Goal: Transaction & Acquisition: Book appointment/travel/reservation

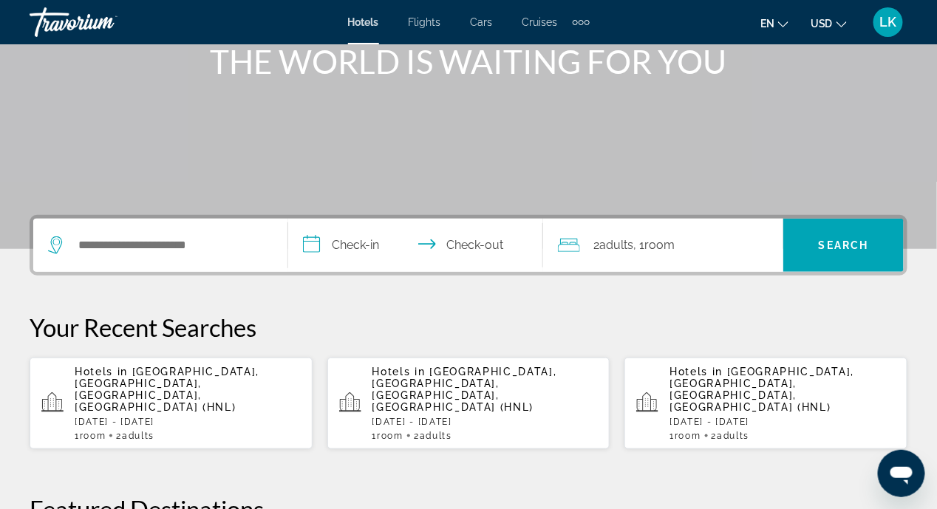
scroll to position [221, 0]
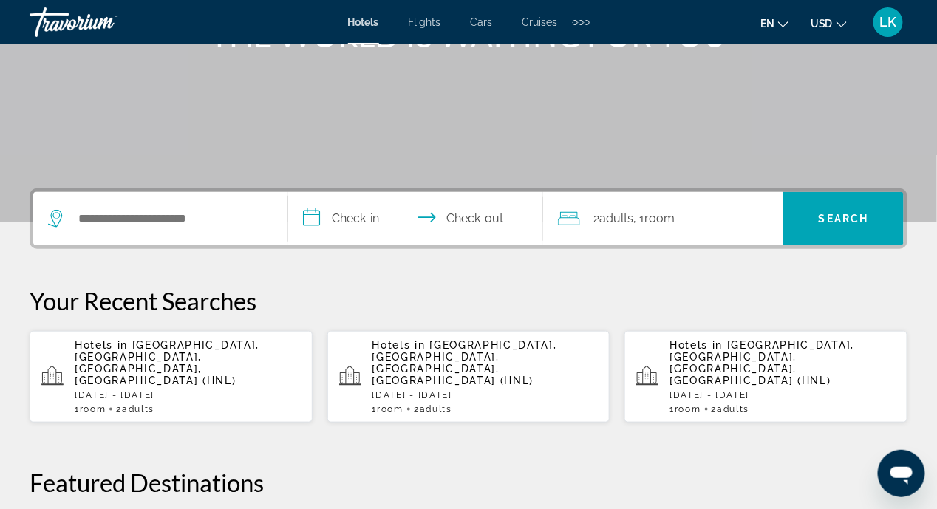
click at [143, 350] on span "[GEOGRAPHIC_DATA], [GEOGRAPHIC_DATA], [GEOGRAPHIC_DATA], [GEOGRAPHIC_DATA] (HNL)" at bounding box center [167, 362] width 185 height 47
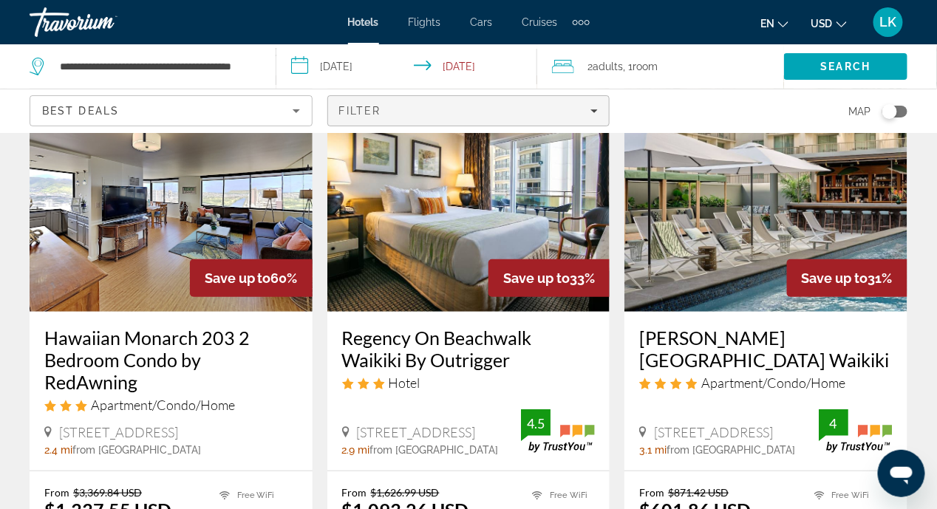
scroll to position [221, 0]
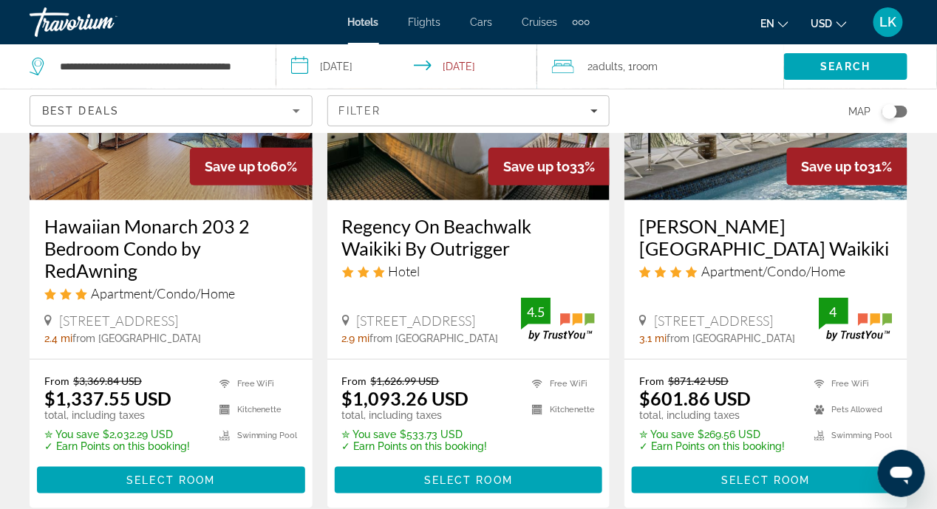
click at [739, 475] on span "Select Room" at bounding box center [766, 481] width 89 height 12
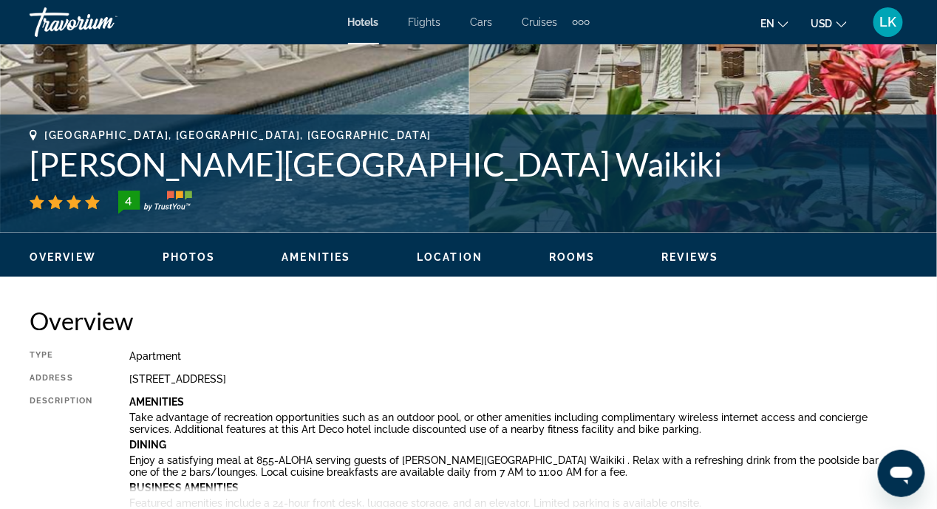
scroll to position [517, 0]
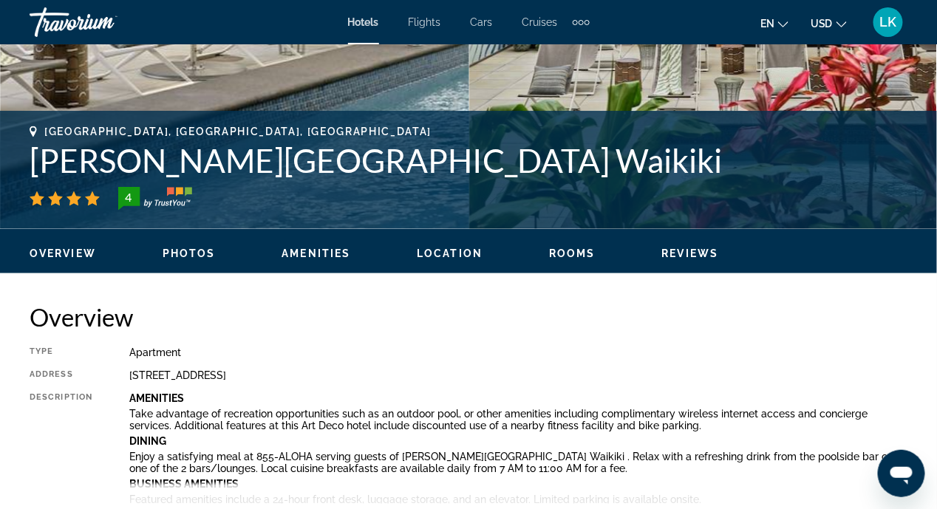
click at [443, 251] on span "Location" at bounding box center [450, 254] width 66 height 12
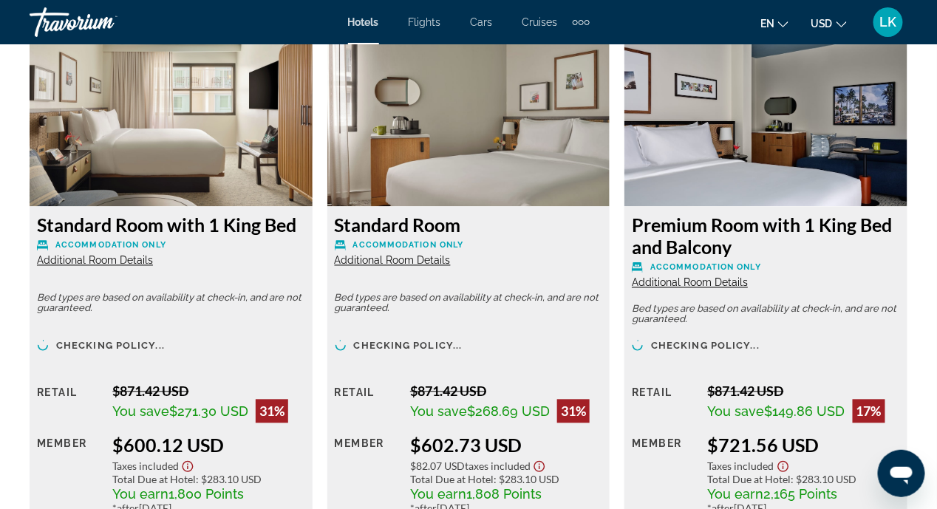
scroll to position [2477, 0]
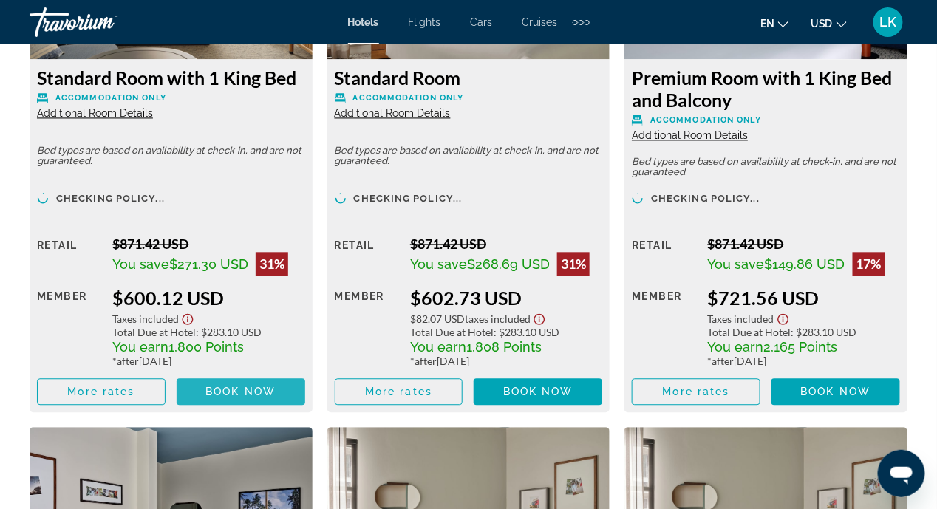
click at [237, 391] on span "Book now" at bounding box center [240, 392] width 70 height 12
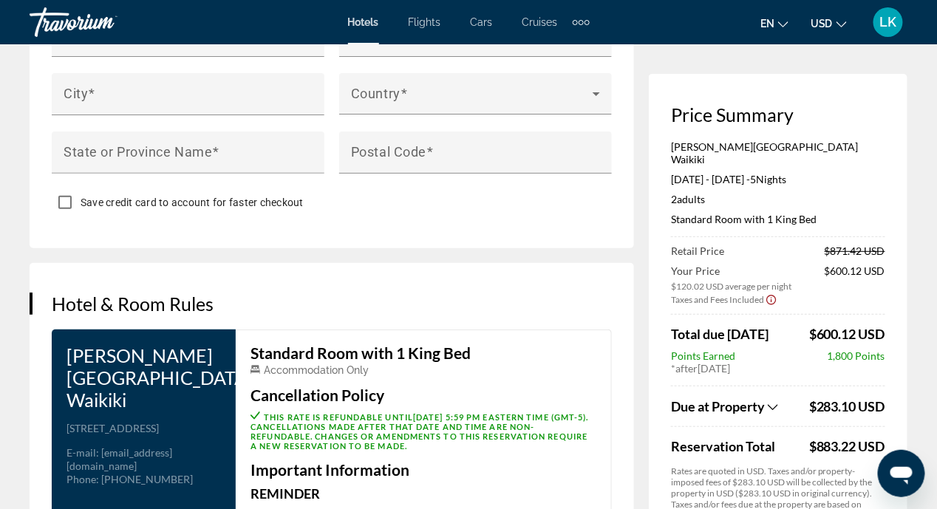
scroll to position [1848, 0]
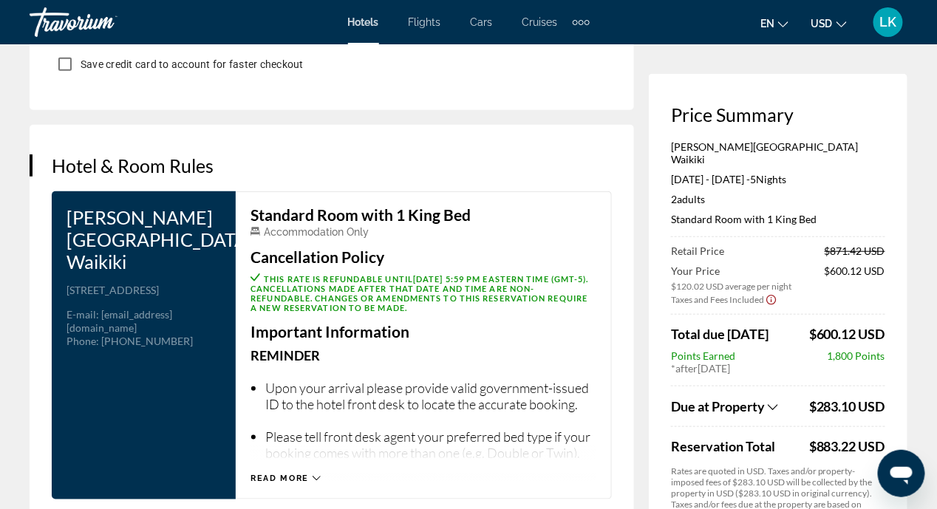
click at [313, 475] on icon "Main content" at bounding box center [317, 479] width 8 height 8
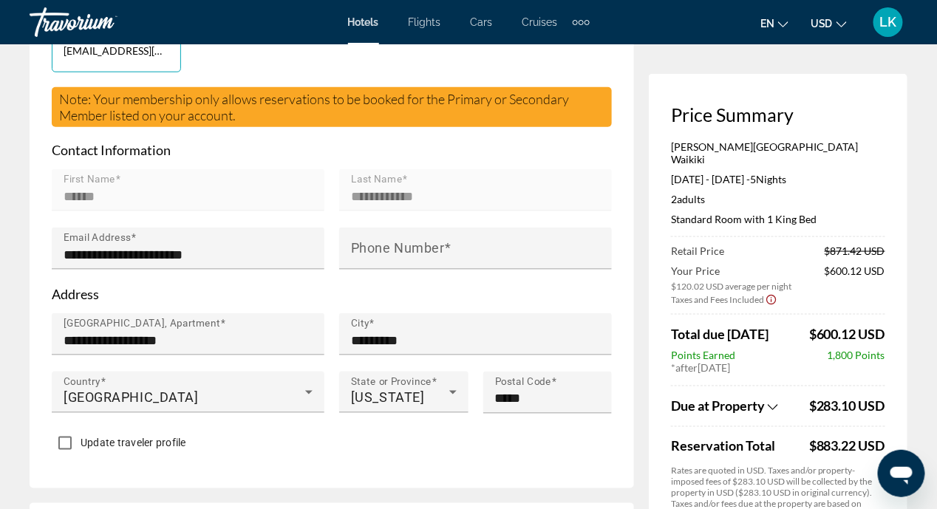
scroll to position [0, 0]
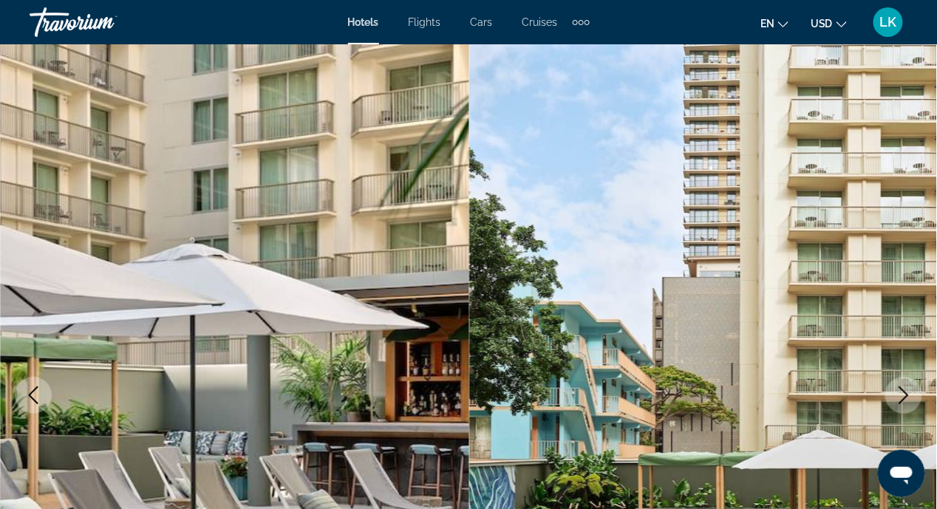
click at [902, 392] on icon "Next image" at bounding box center [904, 396] width 18 height 18
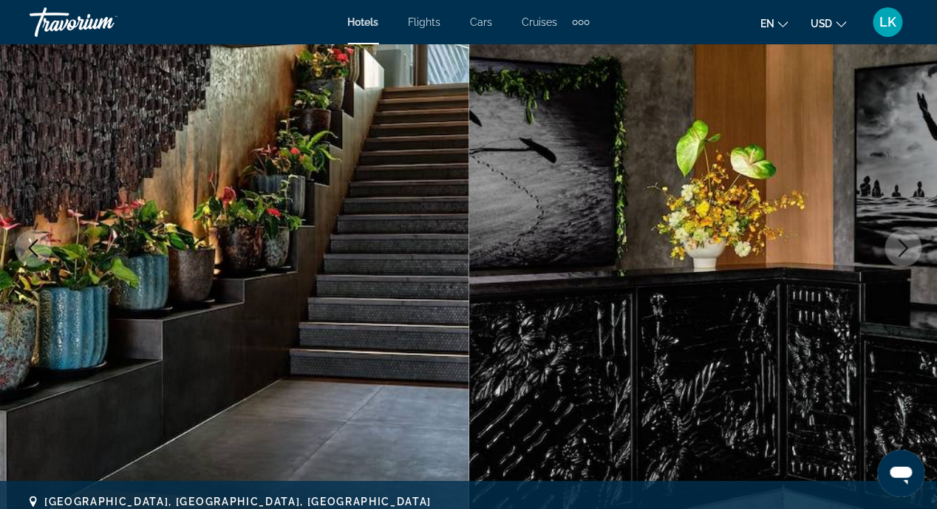
scroll to position [148, 0]
click at [901, 250] on icon "Next image" at bounding box center [904, 248] width 18 height 18
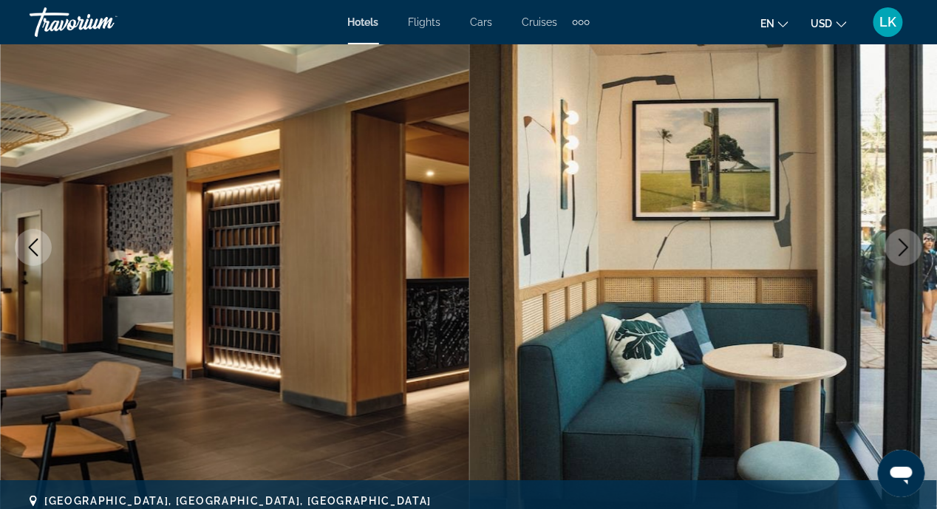
click at [900, 250] on icon "Next image" at bounding box center [904, 248] width 18 height 18
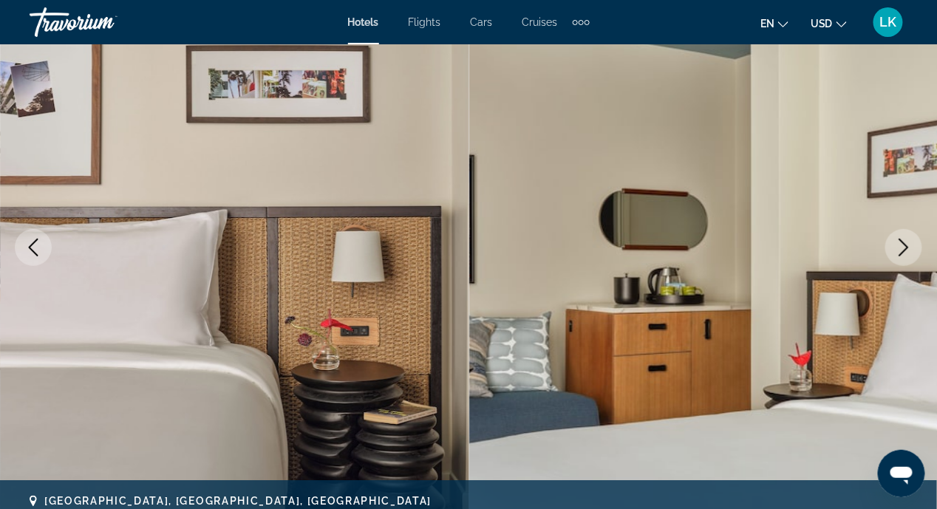
click at [900, 250] on icon "Next image" at bounding box center [904, 248] width 18 height 18
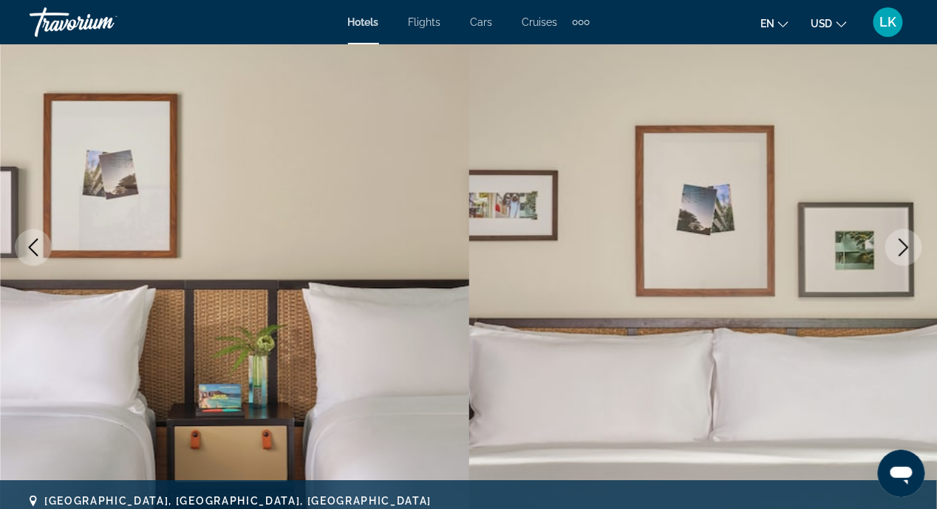
click at [900, 250] on icon "Next image" at bounding box center [904, 248] width 18 height 18
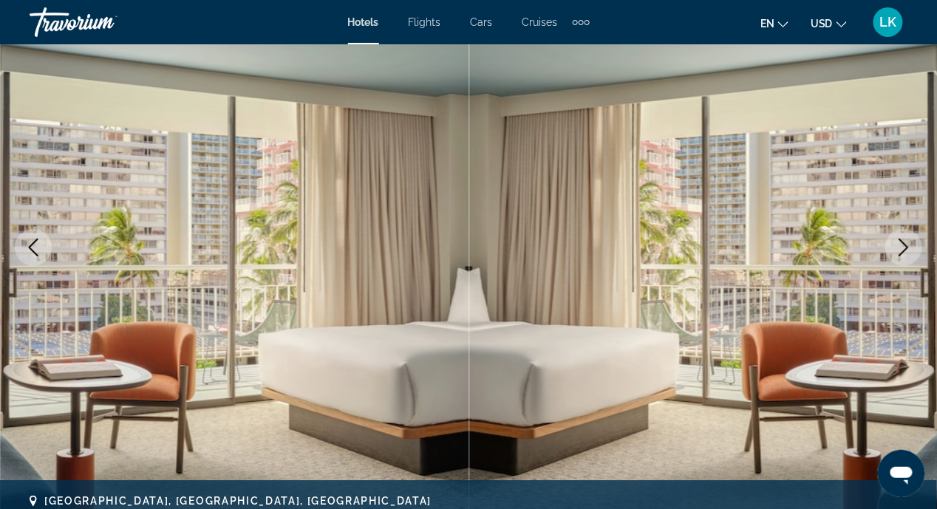
click at [900, 250] on icon "Next image" at bounding box center [904, 248] width 18 height 18
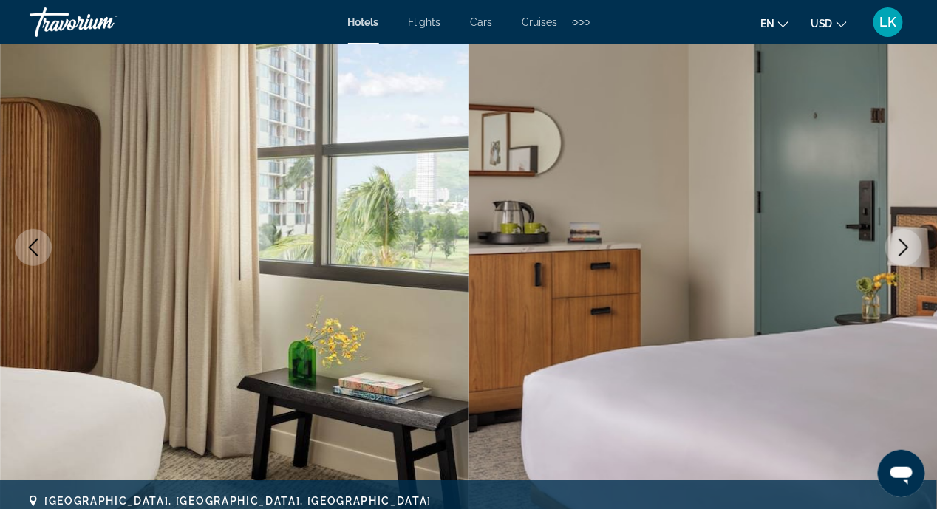
click at [900, 250] on icon "Next image" at bounding box center [904, 248] width 18 height 18
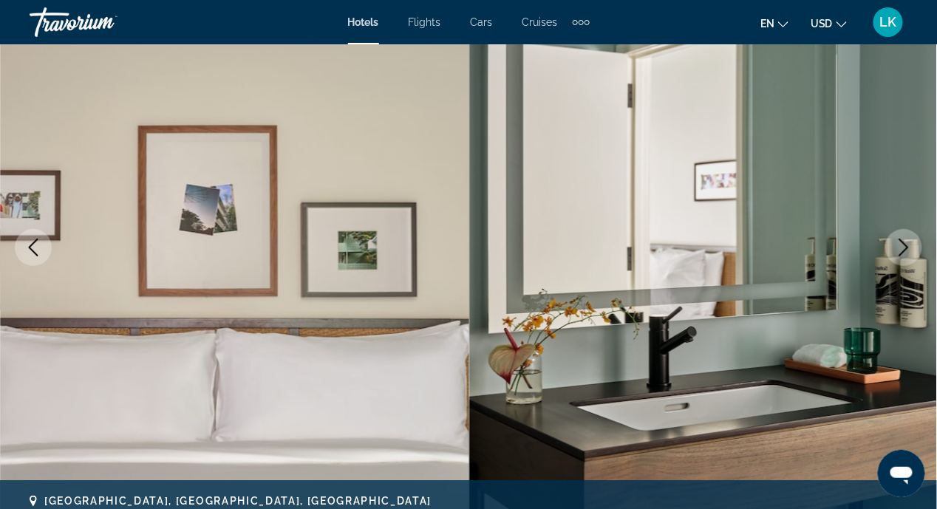
click at [900, 250] on icon "Next image" at bounding box center [904, 248] width 18 height 18
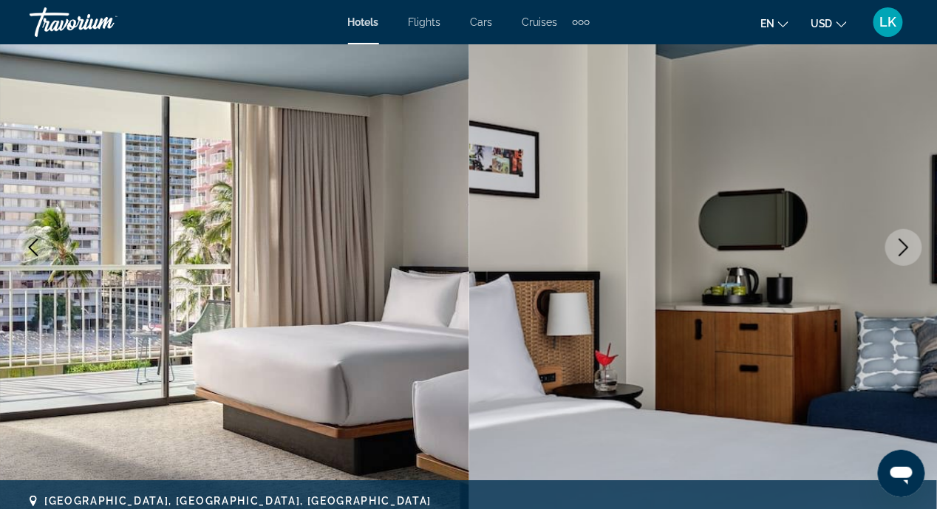
click at [900, 250] on icon "Next image" at bounding box center [904, 248] width 18 height 18
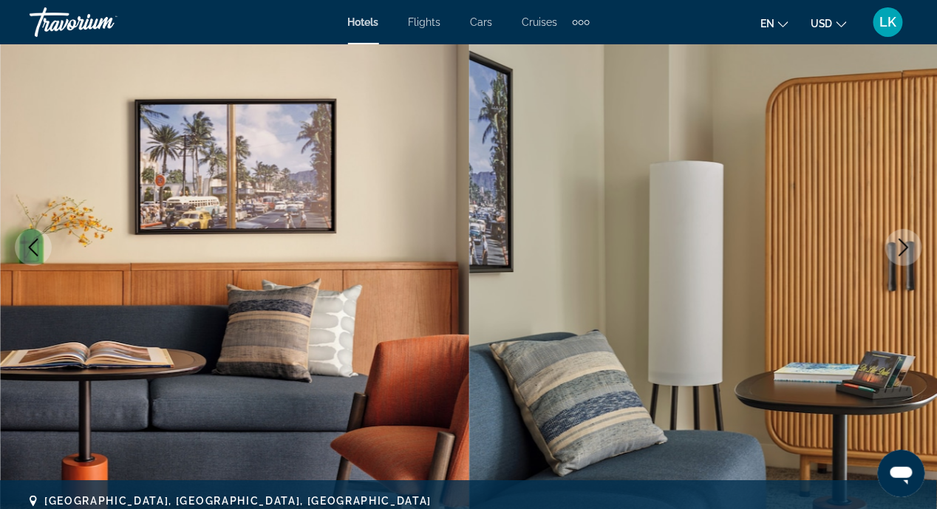
click at [900, 250] on icon "Next image" at bounding box center [904, 248] width 18 height 18
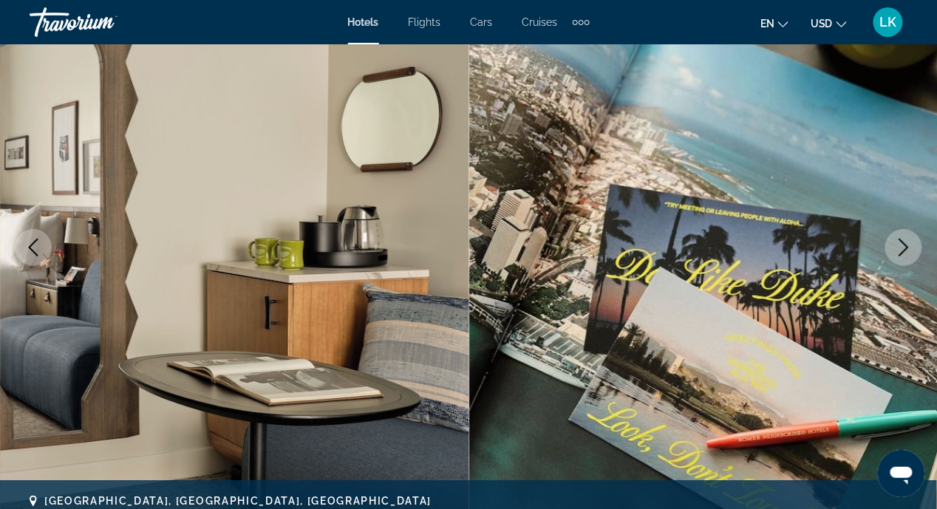
click at [900, 251] on icon "Next image" at bounding box center [904, 248] width 18 height 18
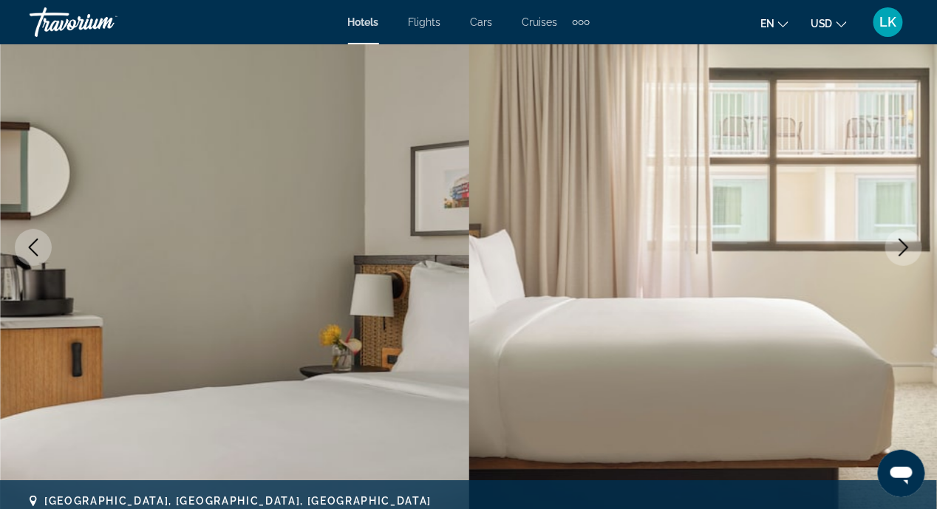
click at [898, 257] on button "Next image" at bounding box center [903, 247] width 37 height 37
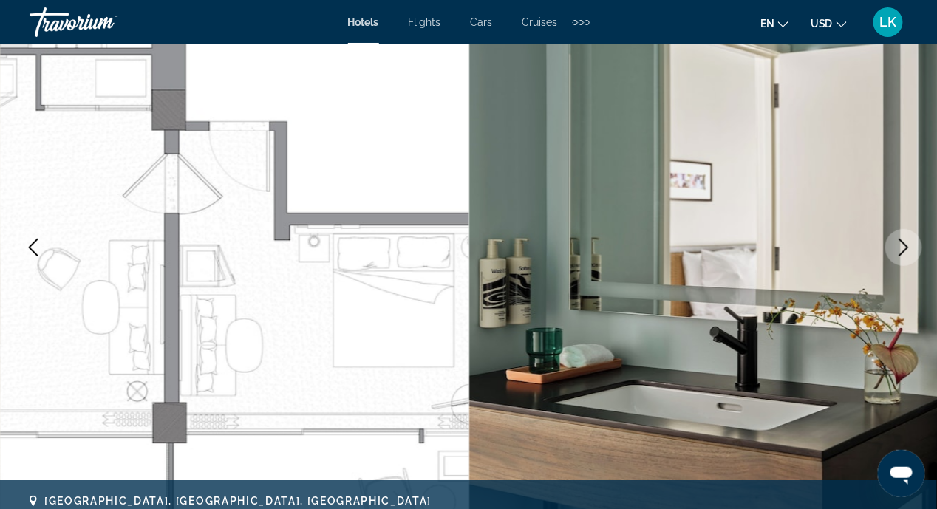
click at [902, 259] on button "Next image" at bounding box center [903, 247] width 37 height 37
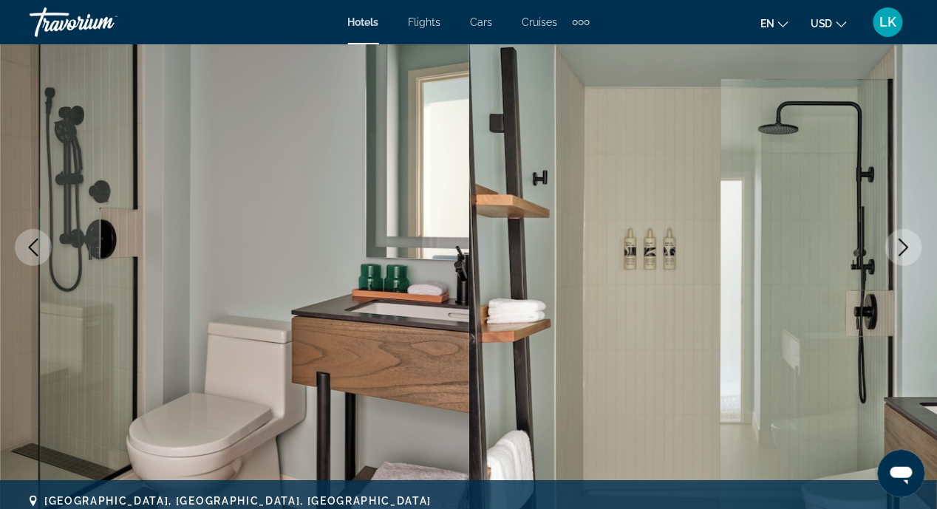
click at [902, 260] on button "Next image" at bounding box center [903, 247] width 37 height 37
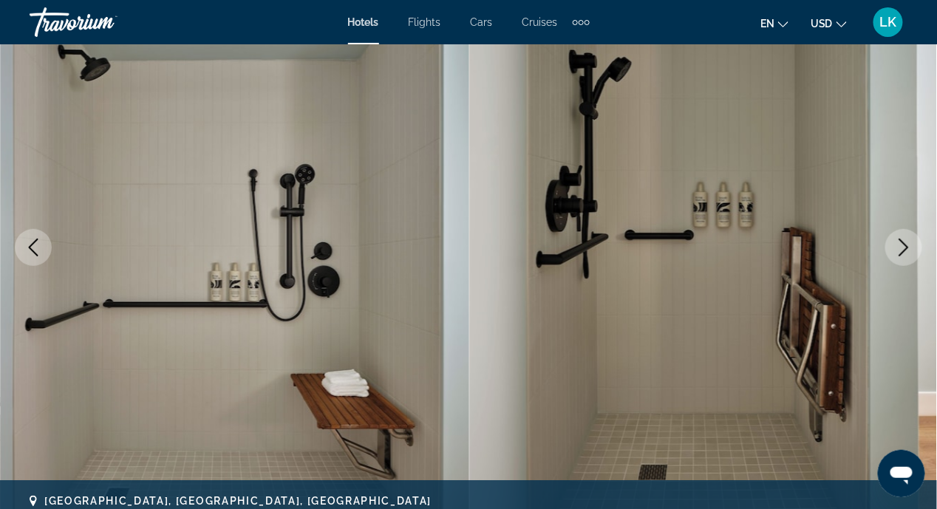
click at [902, 260] on button "Next image" at bounding box center [903, 247] width 37 height 37
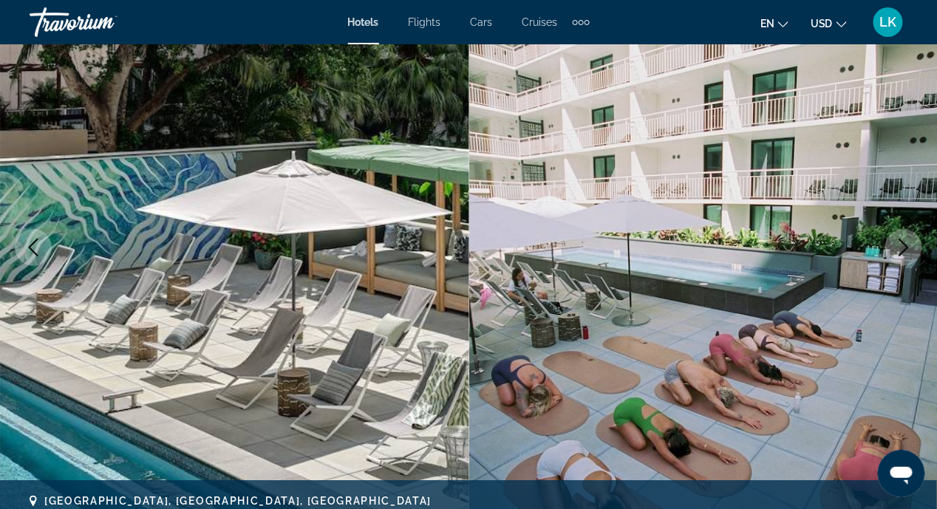
click at [902, 260] on button "Next image" at bounding box center [903, 247] width 37 height 37
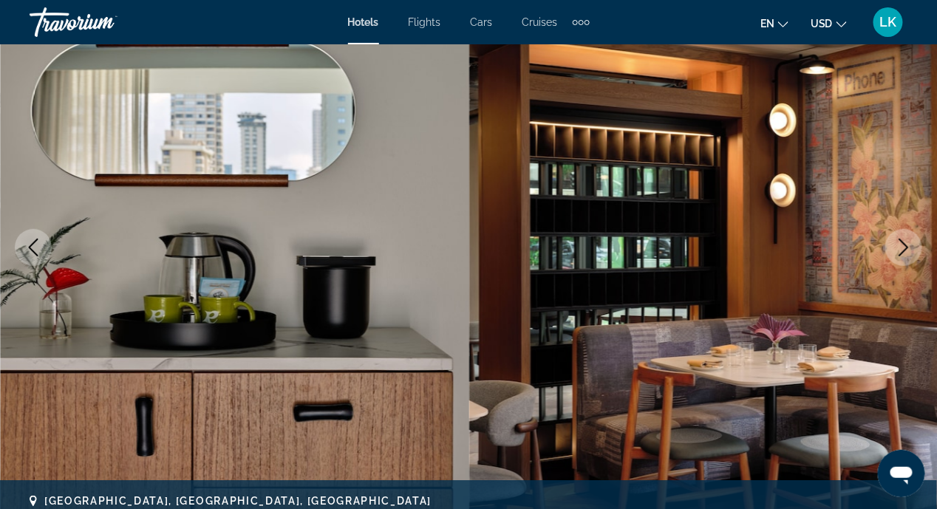
click at [902, 260] on button "Next image" at bounding box center [903, 247] width 37 height 37
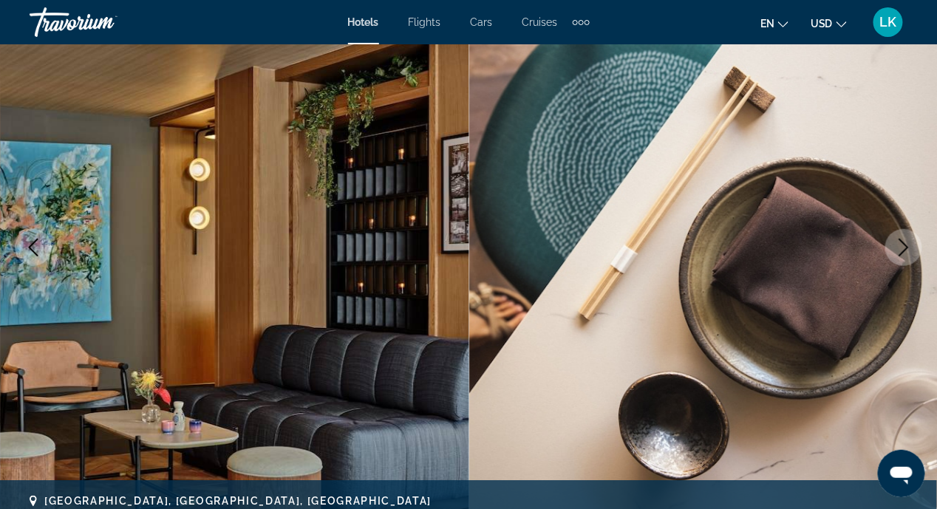
click at [902, 260] on button "Next image" at bounding box center [903, 247] width 37 height 37
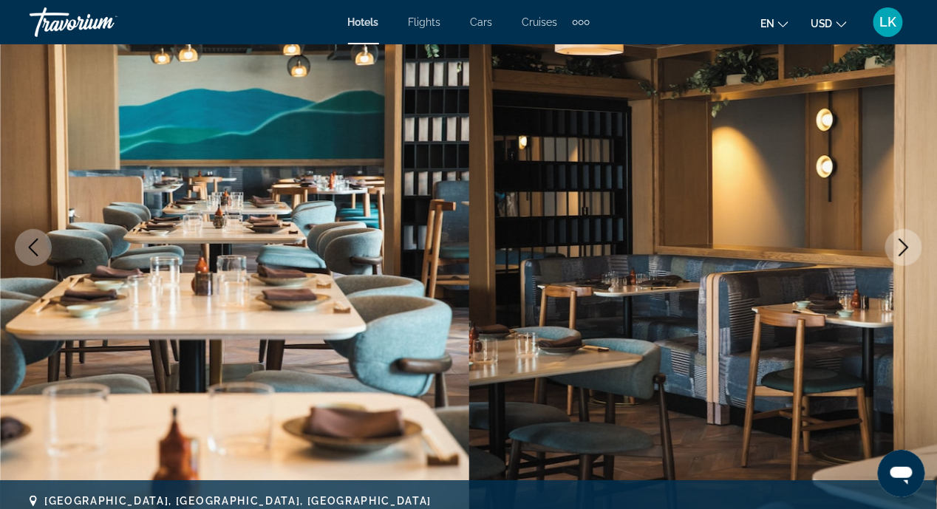
click at [902, 260] on button "Next image" at bounding box center [903, 247] width 37 height 37
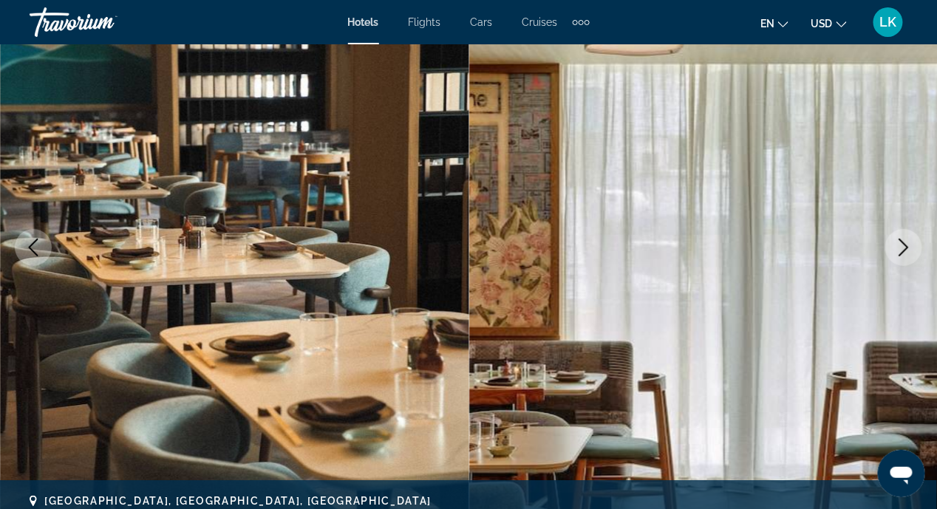
click at [902, 260] on button "Next image" at bounding box center [903, 247] width 37 height 37
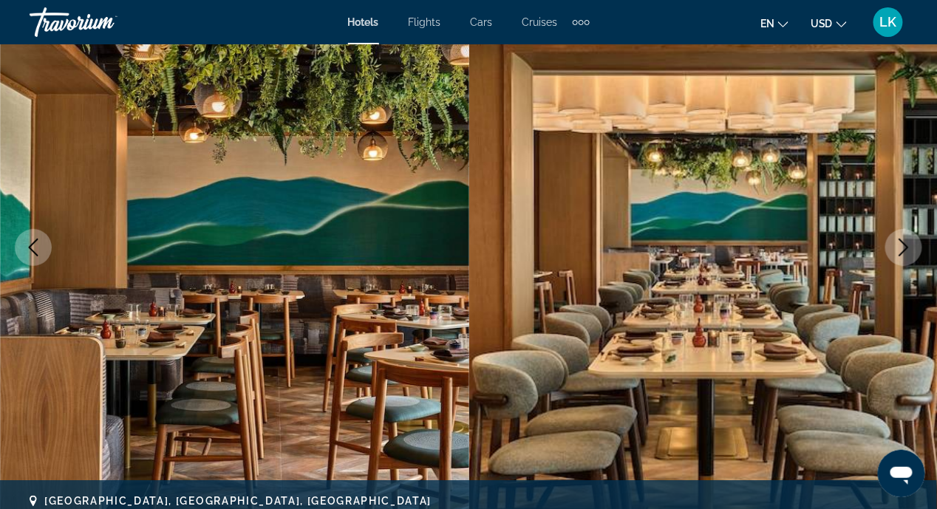
click at [902, 260] on button "Next image" at bounding box center [903, 247] width 37 height 37
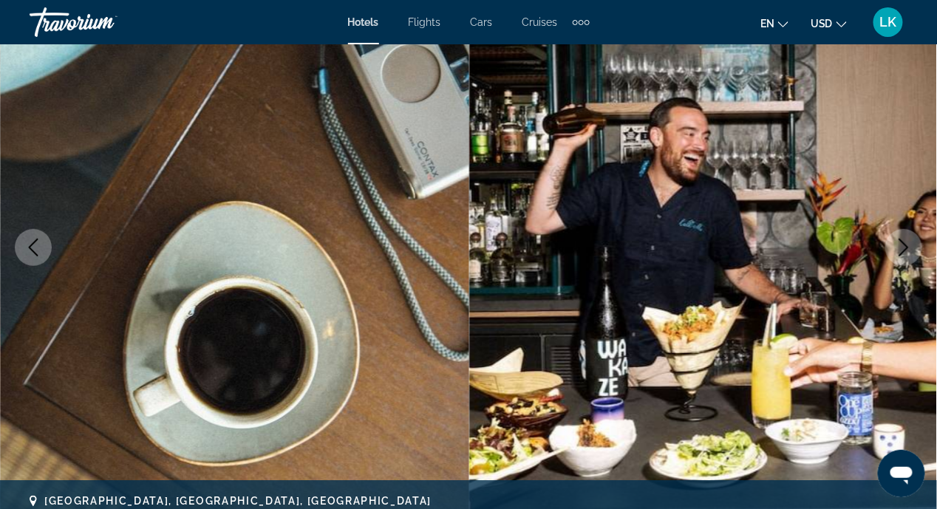
click at [902, 261] on button "Next image" at bounding box center [903, 247] width 37 height 37
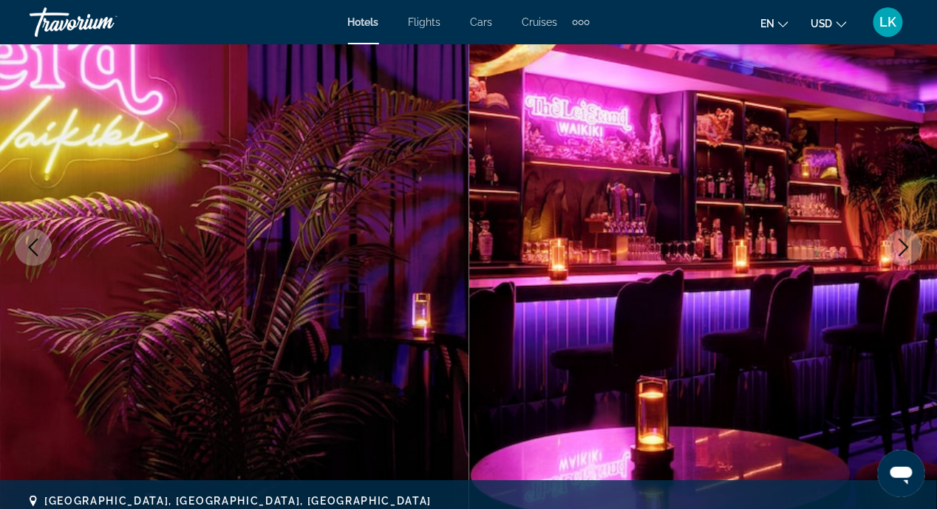
click at [902, 261] on button "Next image" at bounding box center [903, 247] width 37 height 37
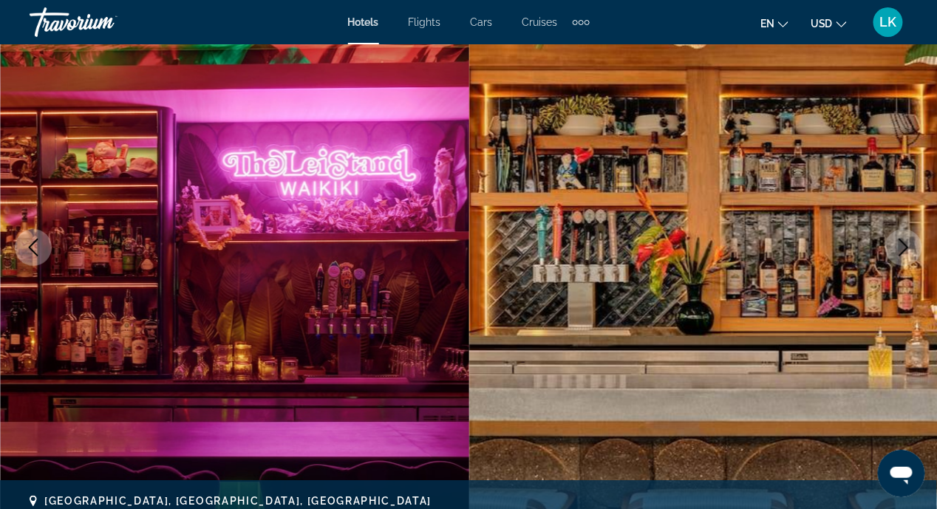
click at [902, 261] on button "Next image" at bounding box center [903, 247] width 37 height 37
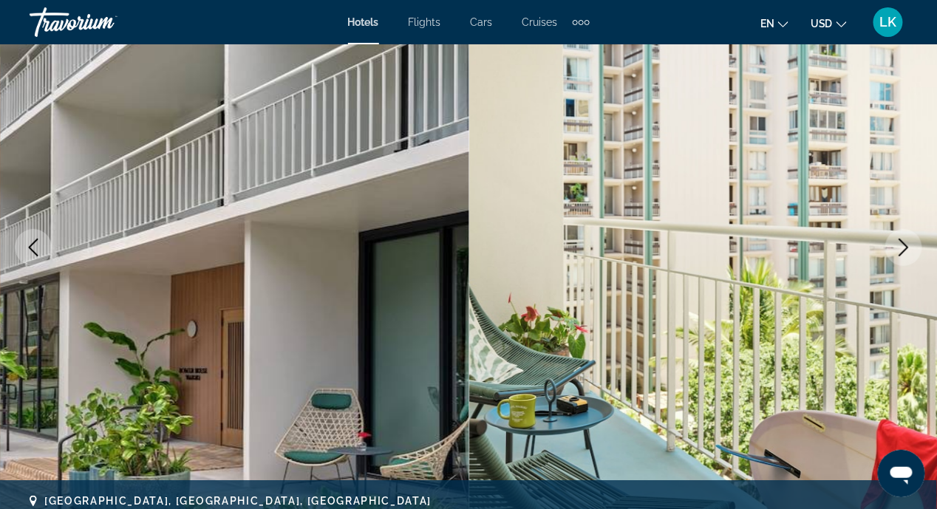
click at [902, 261] on button "Next image" at bounding box center [903, 247] width 37 height 37
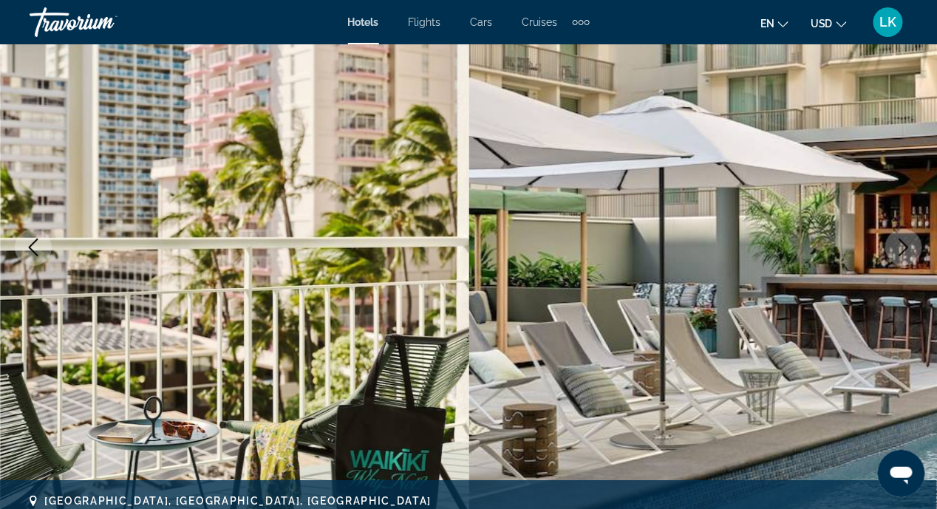
click at [902, 261] on button "Next image" at bounding box center [903, 247] width 37 height 37
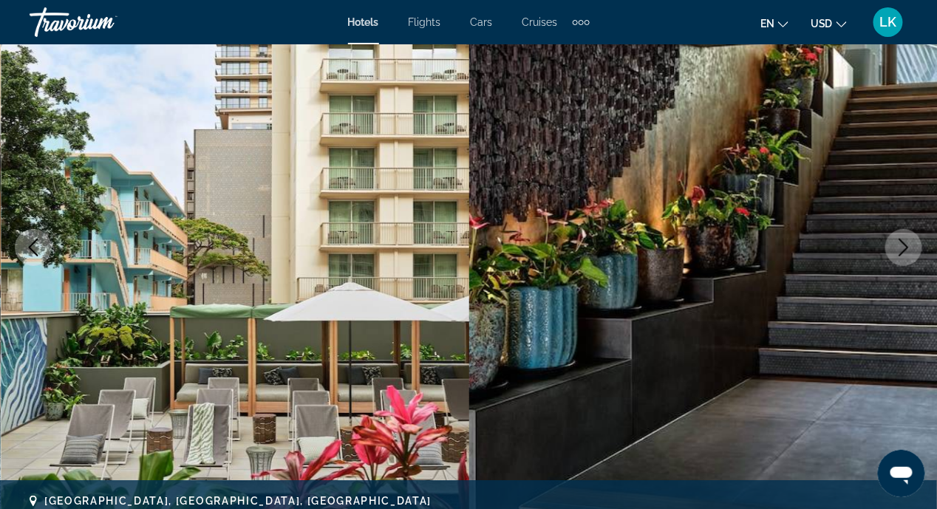
click at [902, 261] on button "Next image" at bounding box center [903, 247] width 37 height 37
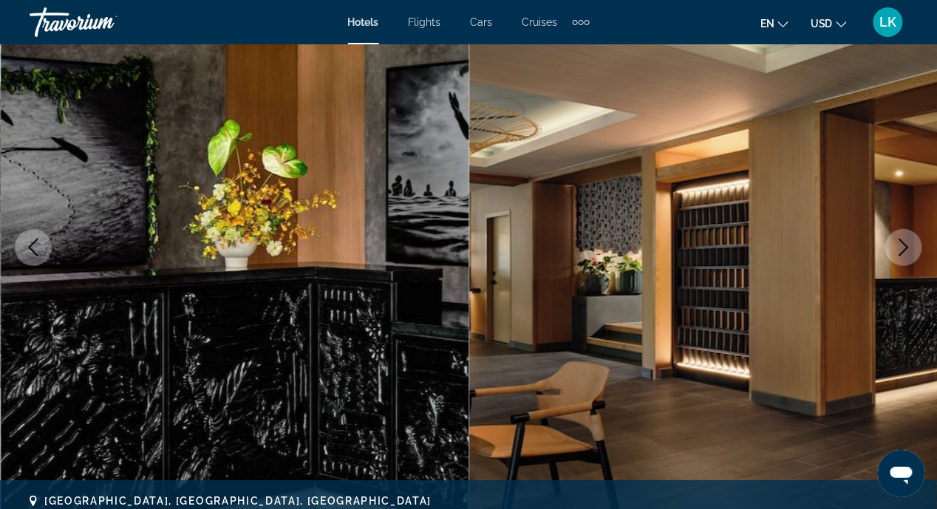
click at [902, 261] on button "Next image" at bounding box center [903, 247] width 37 height 37
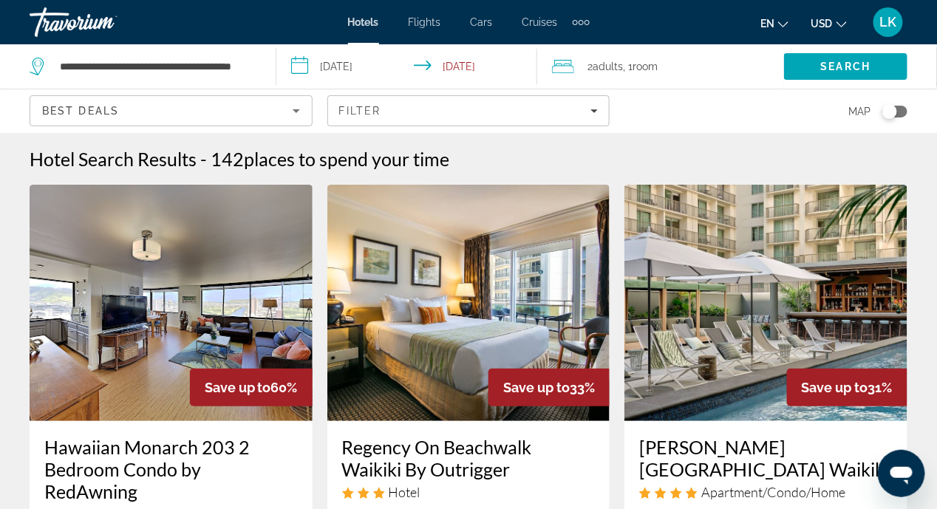
click at [414, 67] on input "**********" at bounding box center [410, 68] width 268 height 49
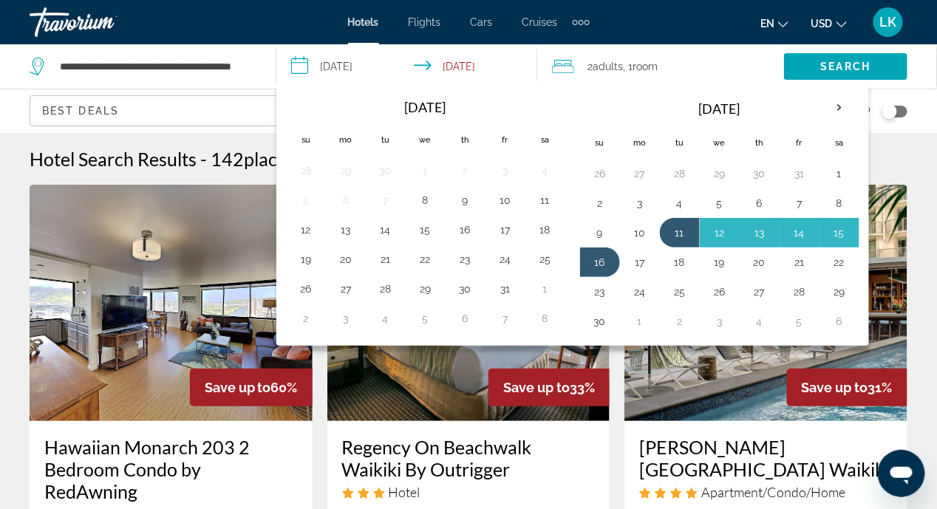
click at [4, 61] on app-destination-search "**********" at bounding box center [138, 66] width 276 height 44
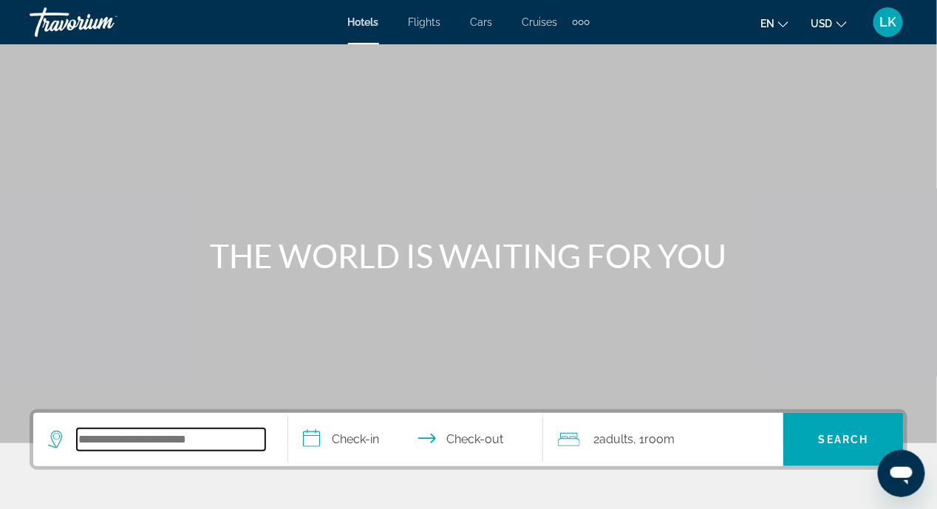
click at [142, 449] on input "Search hotel destination" at bounding box center [171, 440] width 188 height 22
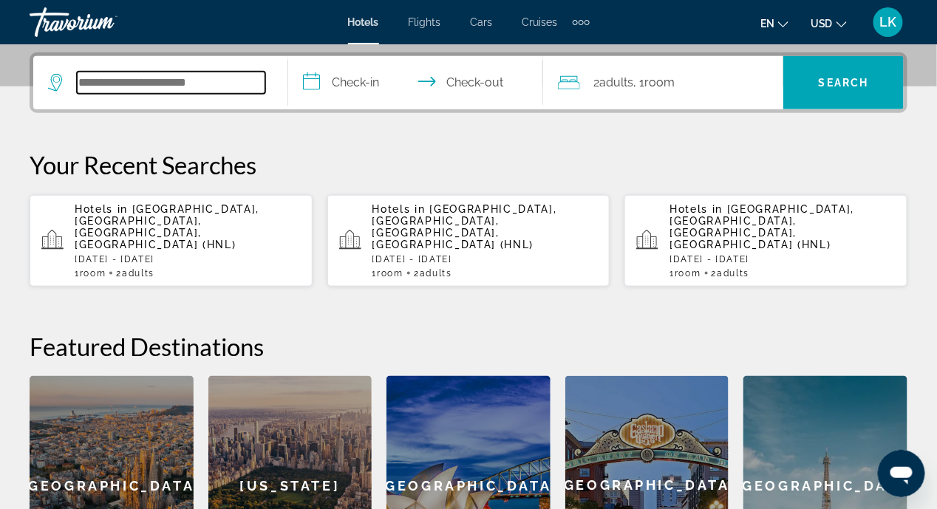
scroll to position [361, 0]
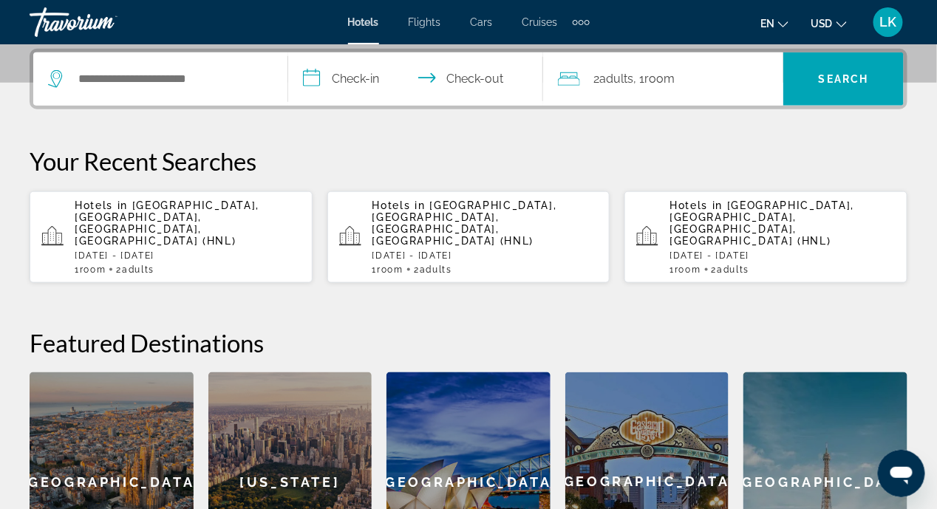
click at [147, 215] on span "Honolulu, Oahu Island, HI, United States (HNL)" at bounding box center [167, 223] width 185 height 47
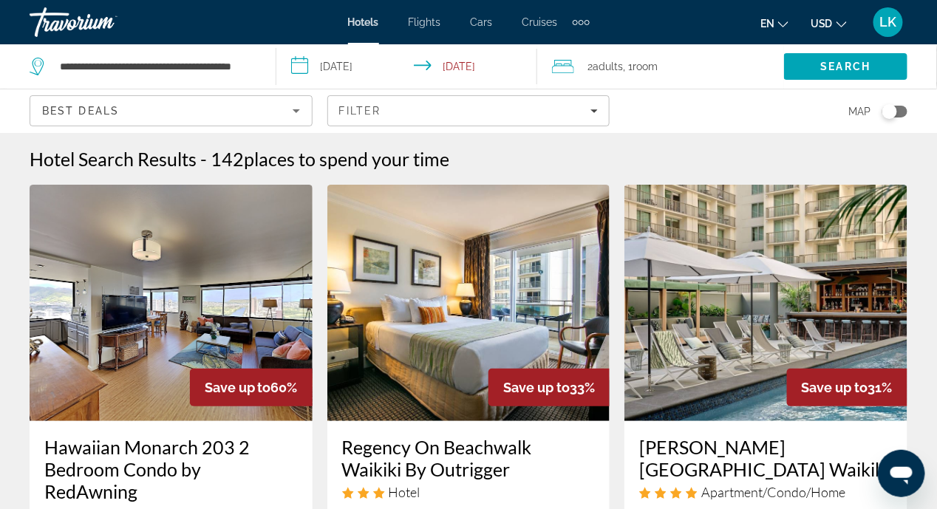
click at [300, 65] on input "**********" at bounding box center [410, 68] width 268 height 49
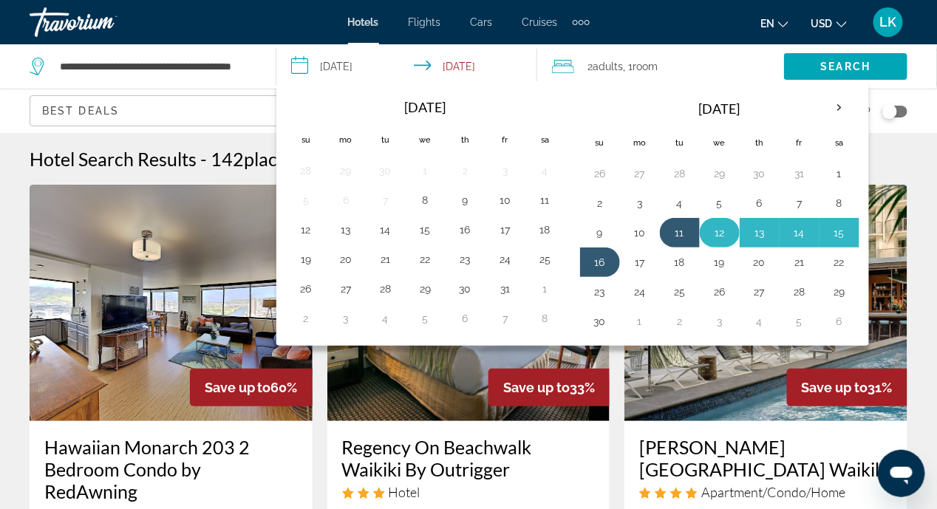
click at [708, 234] on button "12" at bounding box center [720, 232] width 24 height 21
click at [638, 260] on button "17" at bounding box center [640, 262] width 24 height 21
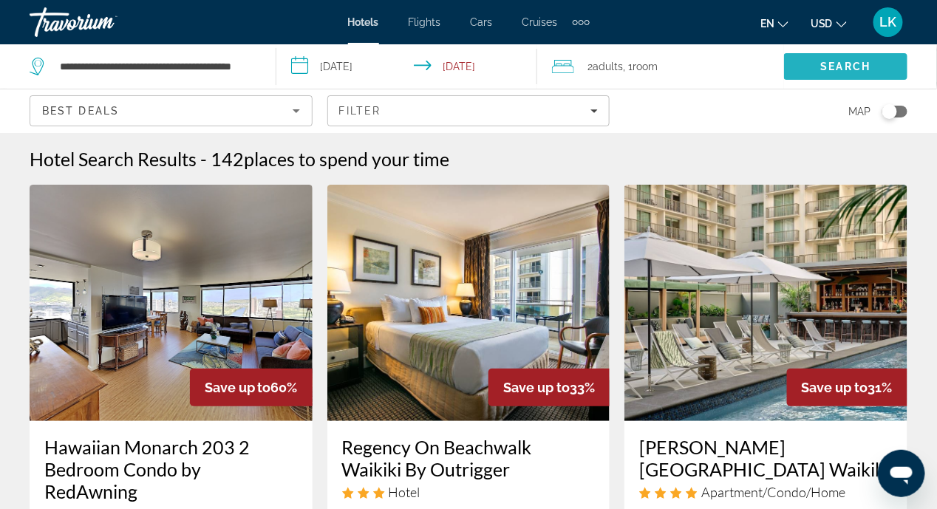
click at [826, 65] on span "Search" at bounding box center [846, 67] width 50 height 12
click at [308, 67] on input "**********" at bounding box center [410, 68] width 268 height 49
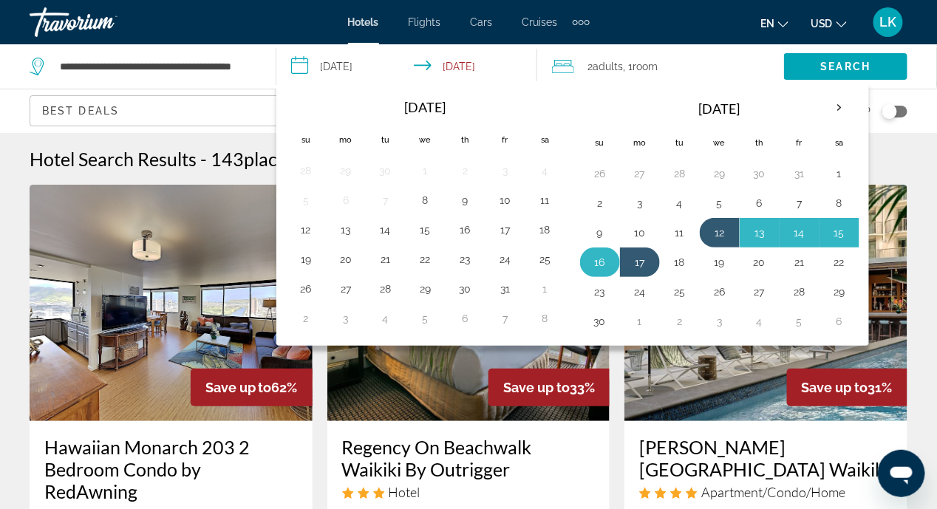
click at [594, 262] on button "16" at bounding box center [600, 262] width 24 height 21
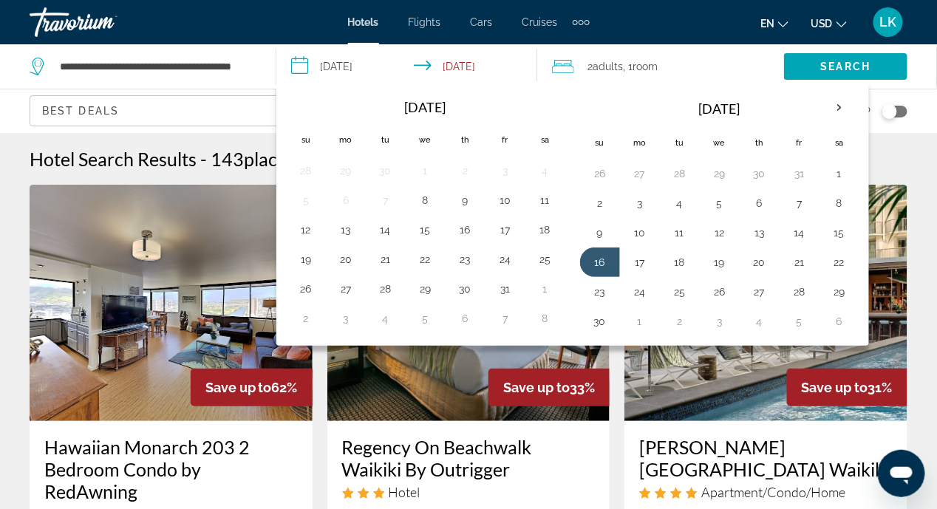
click at [302, 67] on input "**********" at bounding box center [410, 68] width 268 height 49
click at [721, 227] on button "12" at bounding box center [720, 232] width 24 height 21
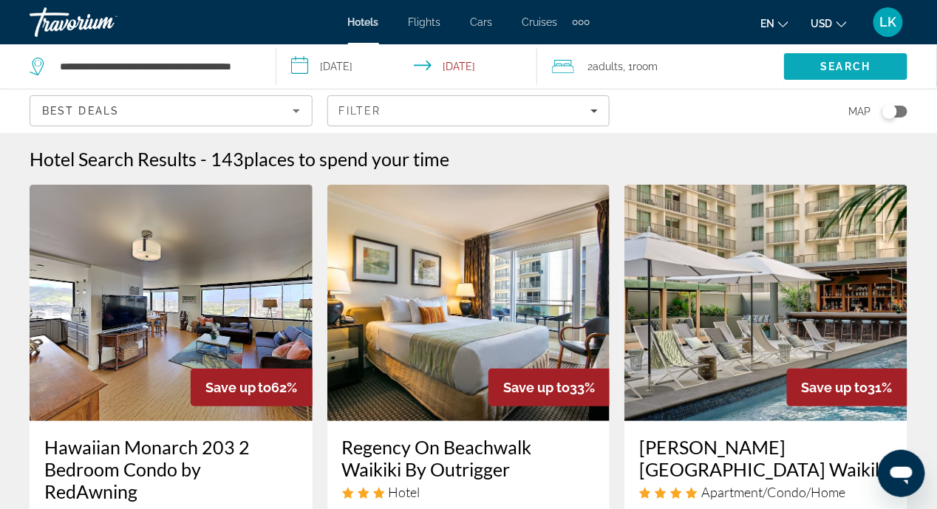
click at [821, 64] on span "Search" at bounding box center [846, 67] width 50 height 12
click at [300, 62] on input "**********" at bounding box center [410, 68] width 268 height 49
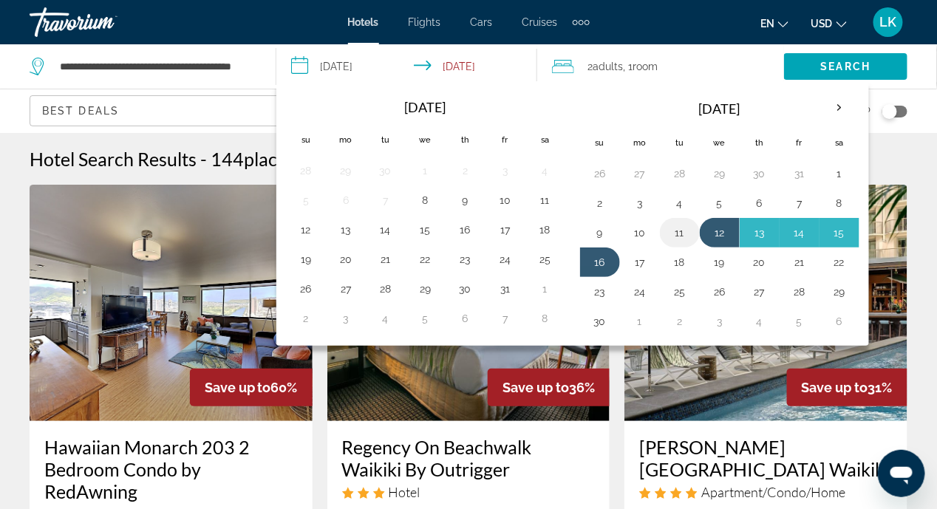
click at [678, 236] on button "11" at bounding box center [680, 232] width 24 height 21
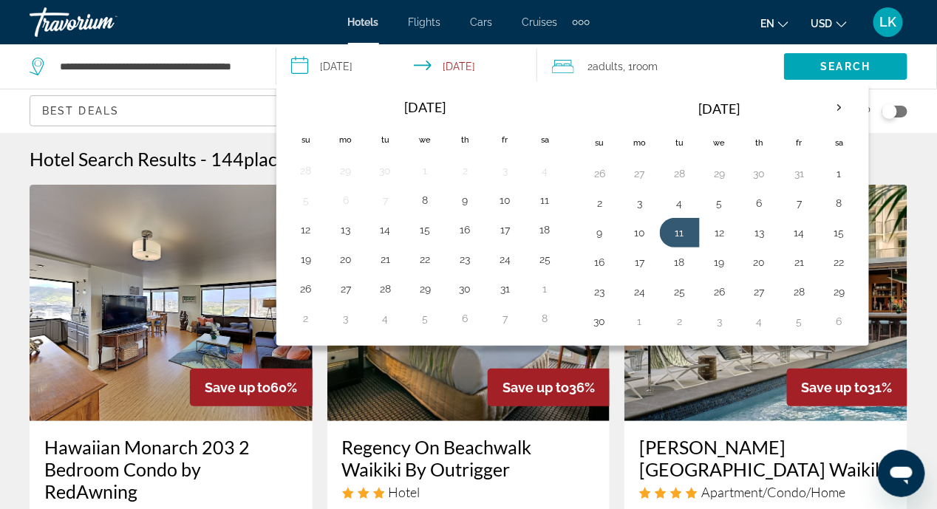
click at [302, 65] on input "**********" at bounding box center [410, 68] width 268 height 49
click at [456, 69] on input "**********" at bounding box center [410, 68] width 268 height 49
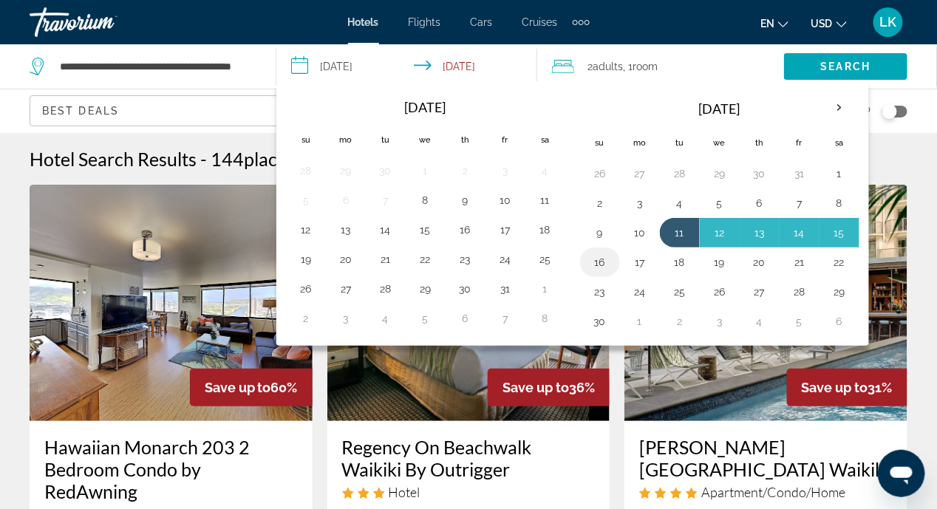
click at [594, 259] on button "16" at bounding box center [600, 262] width 24 height 21
type input "**********"
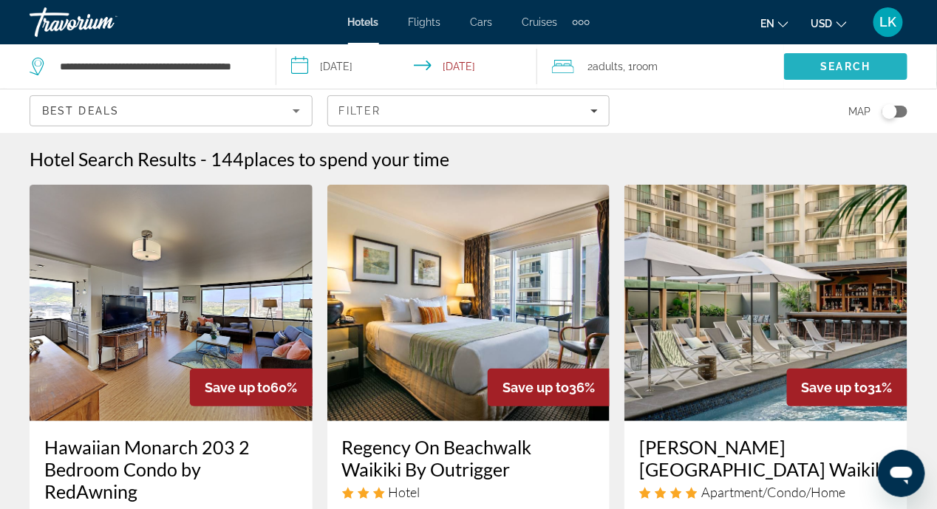
click at [831, 61] on span "Search" at bounding box center [846, 67] width 50 height 12
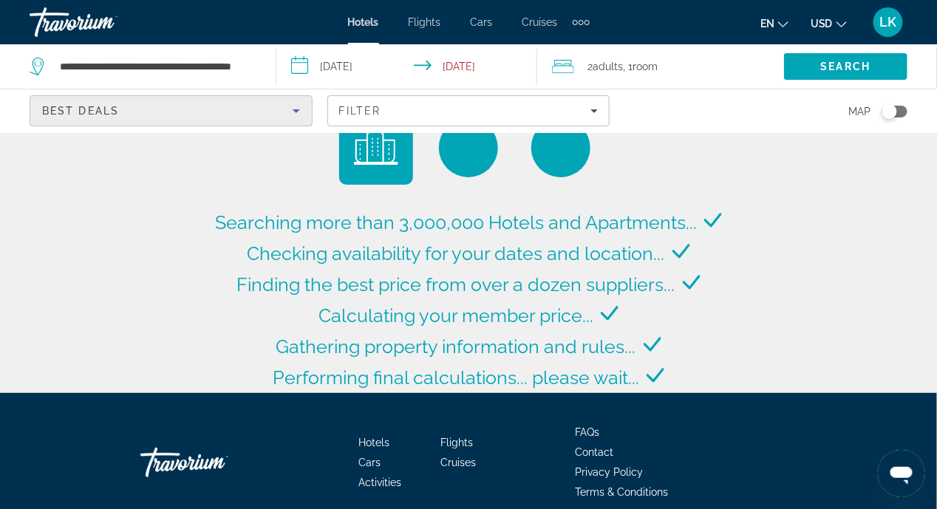
click at [294, 109] on icon "Sort by" at bounding box center [296, 111] width 7 height 4
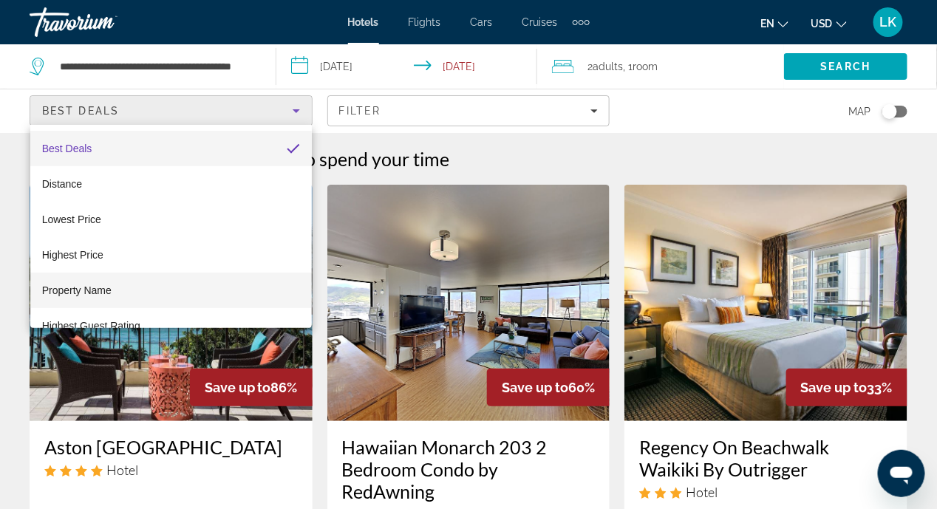
scroll to position [21, 0]
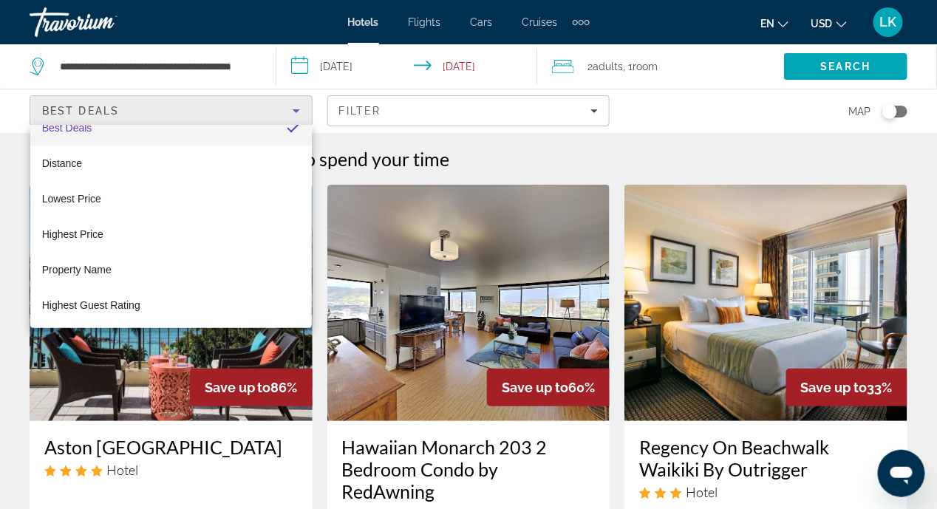
click at [770, 161] on div at bounding box center [468, 254] width 937 height 509
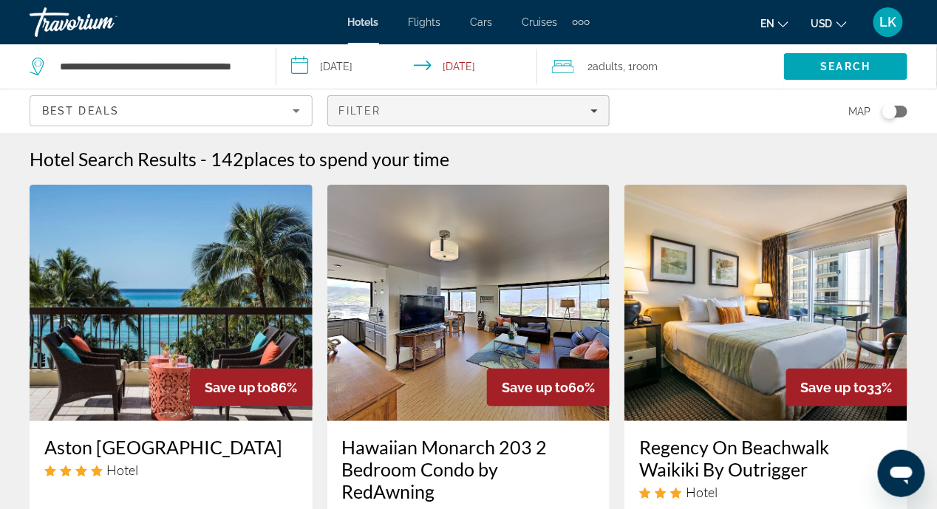
click at [596, 107] on icon "Filters" at bounding box center [594, 110] width 7 height 7
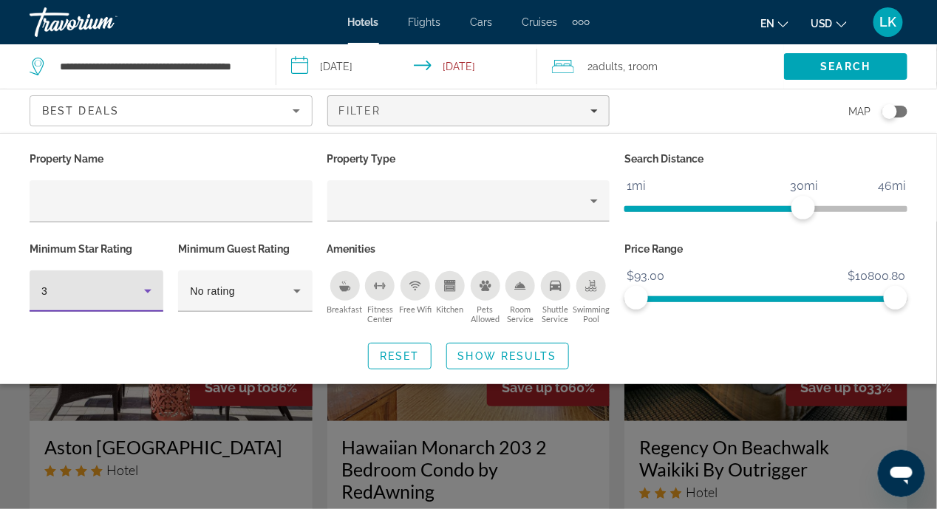
click at [148, 291] on icon "Hotel Filters" at bounding box center [147, 292] width 7 height 4
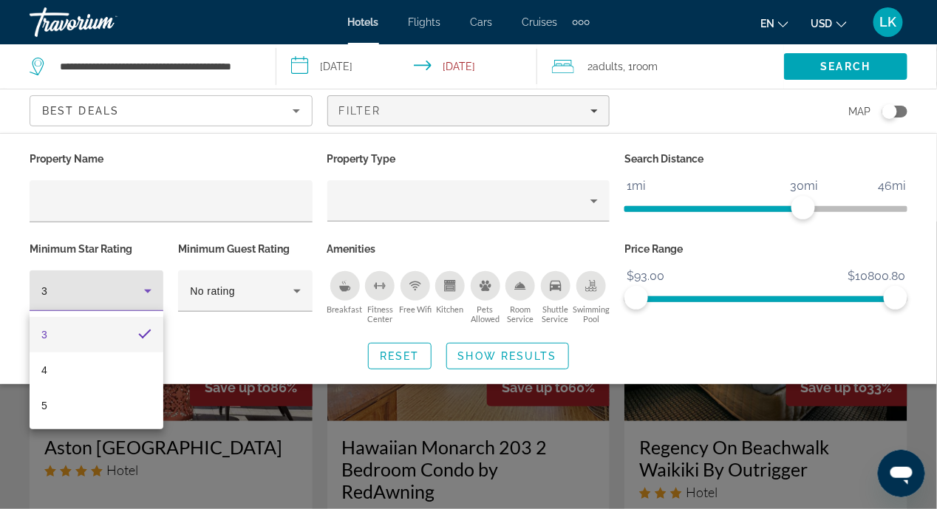
click at [24, 227] on div at bounding box center [468, 254] width 937 height 509
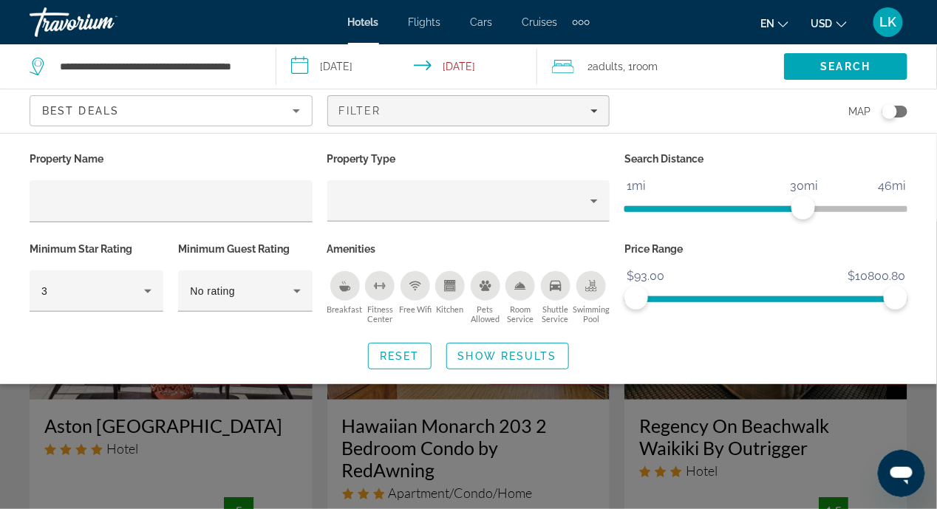
scroll to position [0, 0]
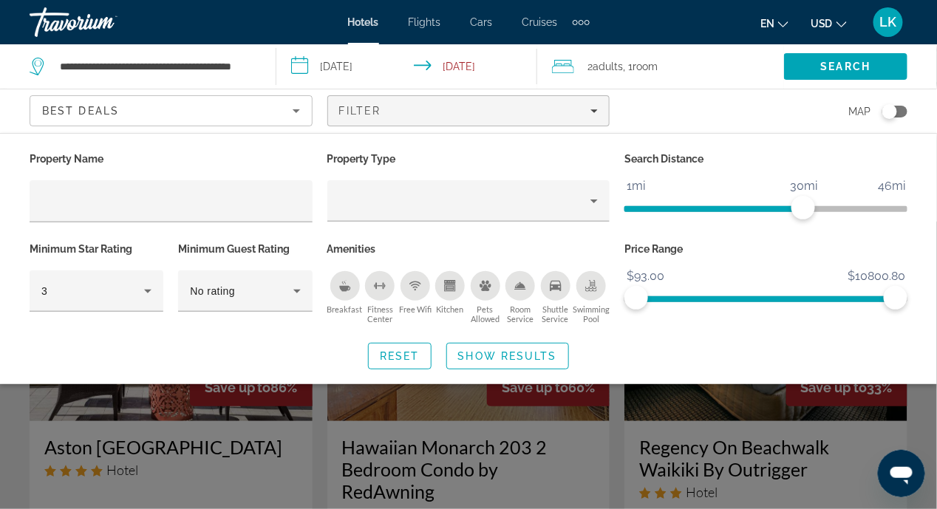
click at [12, 436] on div "Search widget" at bounding box center [468, 366] width 937 height 288
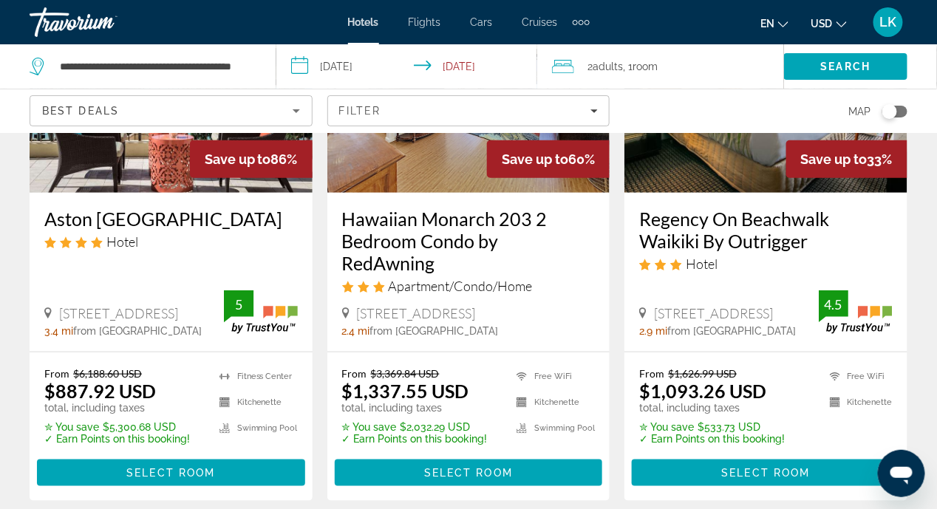
scroll to position [295, 0]
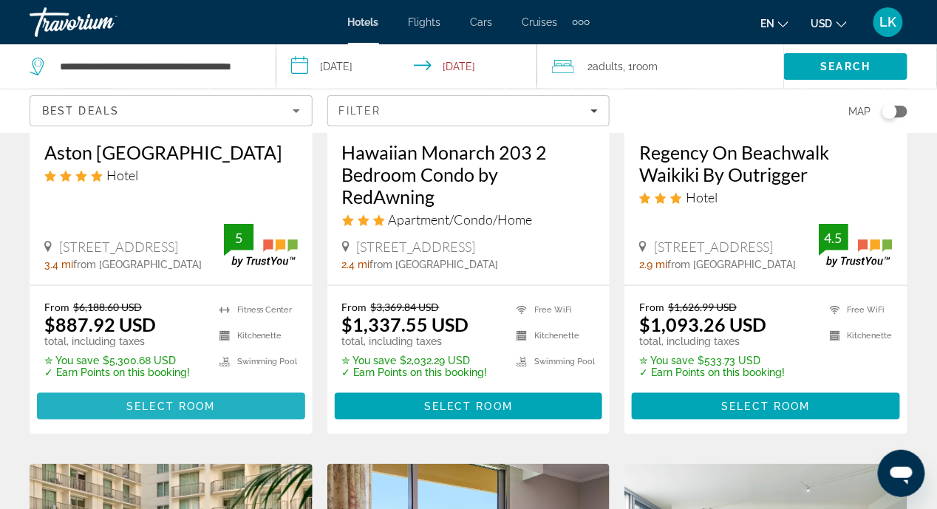
click at [158, 401] on span "Select Room" at bounding box center [170, 407] width 89 height 12
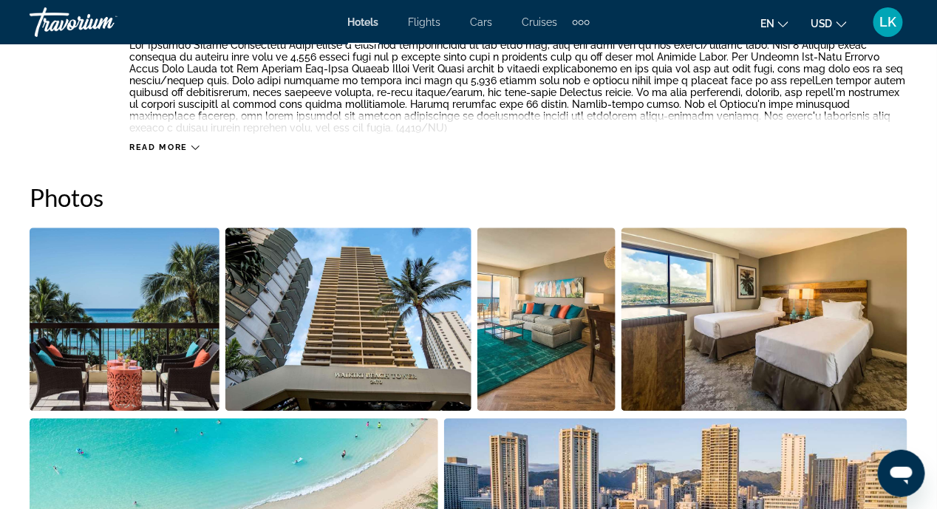
scroll to position [591, 0]
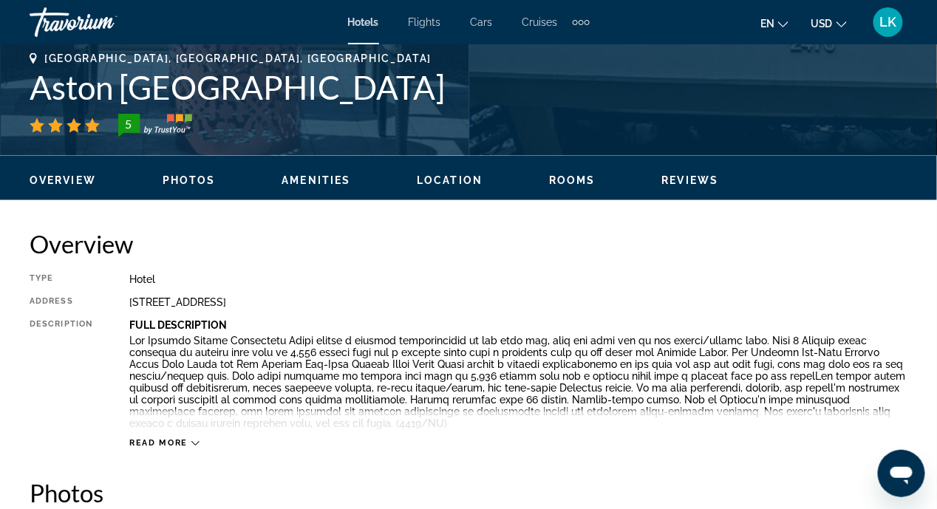
click at [195, 443] on icon "Main content" at bounding box center [195, 444] width 8 height 4
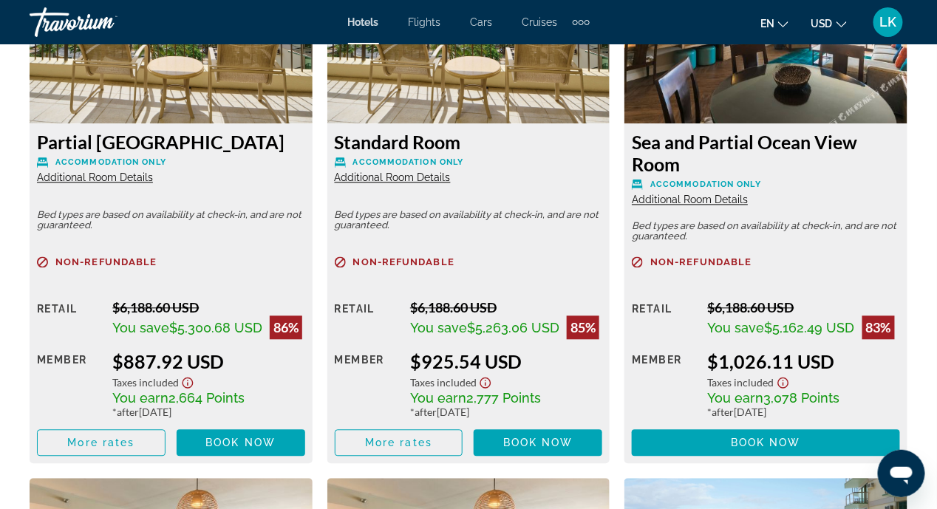
scroll to position [2439, 0]
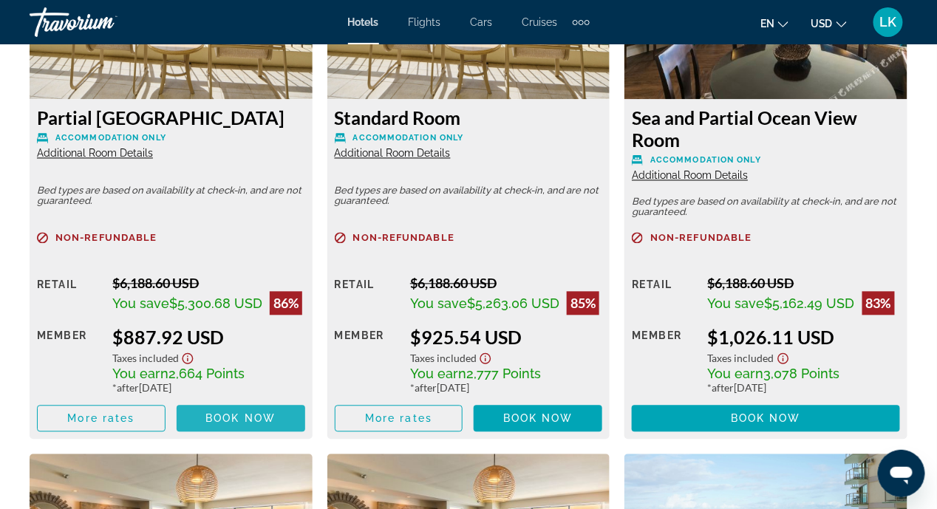
click at [230, 415] on span "Book now" at bounding box center [240, 419] width 70 height 12
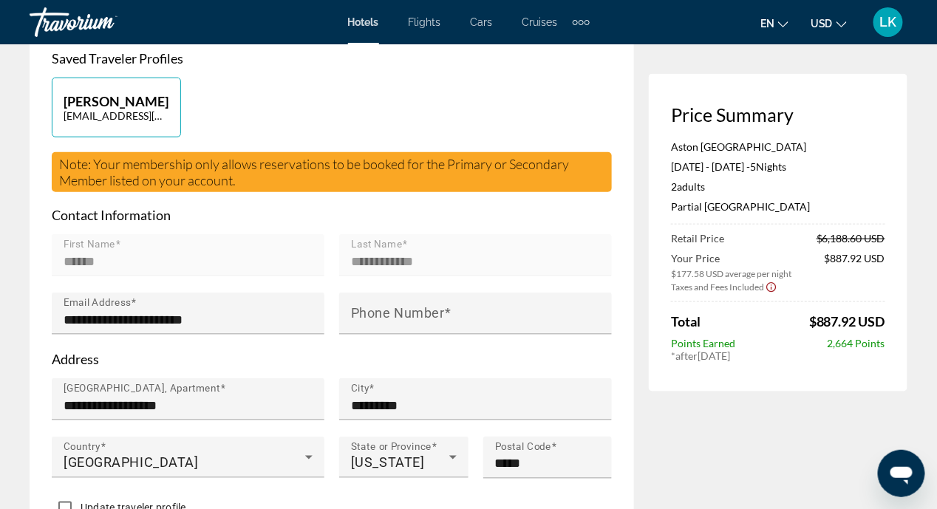
scroll to position [370, 0]
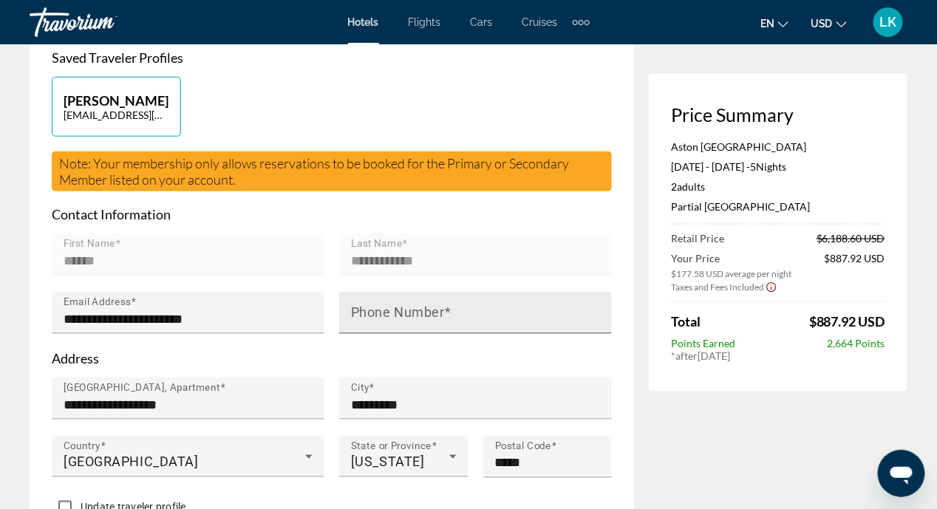
click at [367, 318] on mat-label "Phone Number" at bounding box center [398, 313] width 94 height 16
click at [367, 318] on input "Phone Number" at bounding box center [480, 319] width 258 height 18
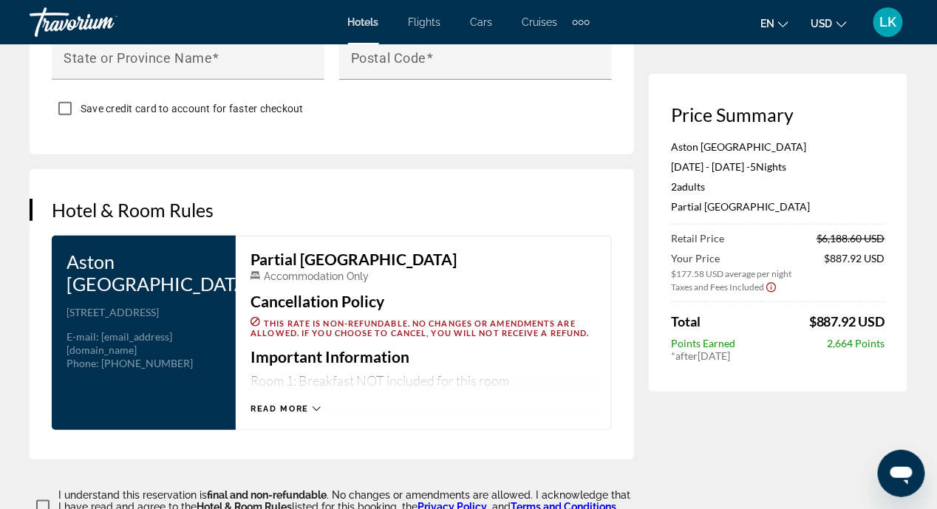
scroll to position [1848, 0]
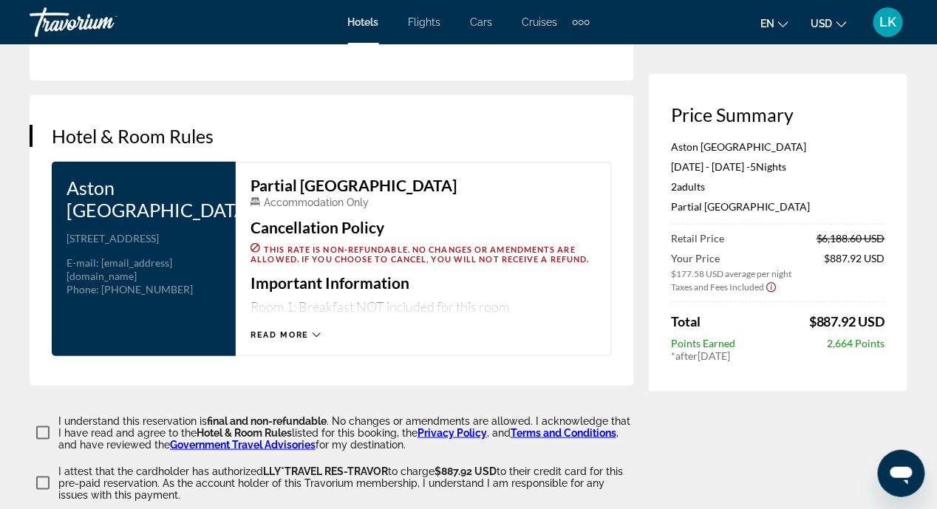
click at [295, 330] on span "Read more" at bounding box center [280, 335] width 58 height 10
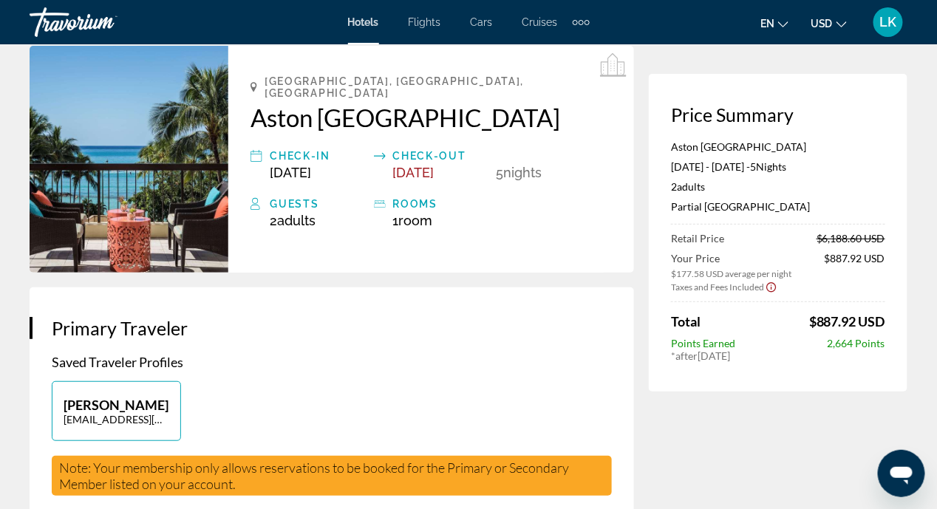
scroll to position [0, 0]
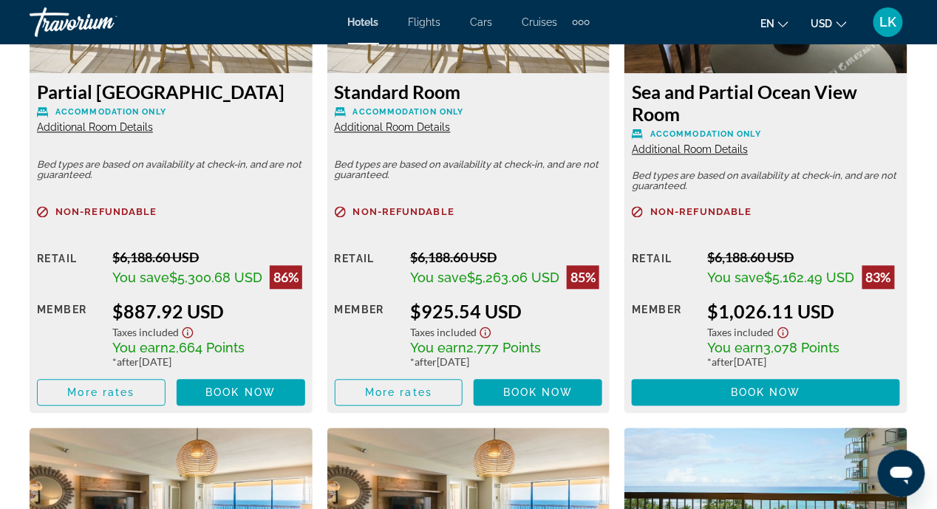
scroll to position [2439, 0]
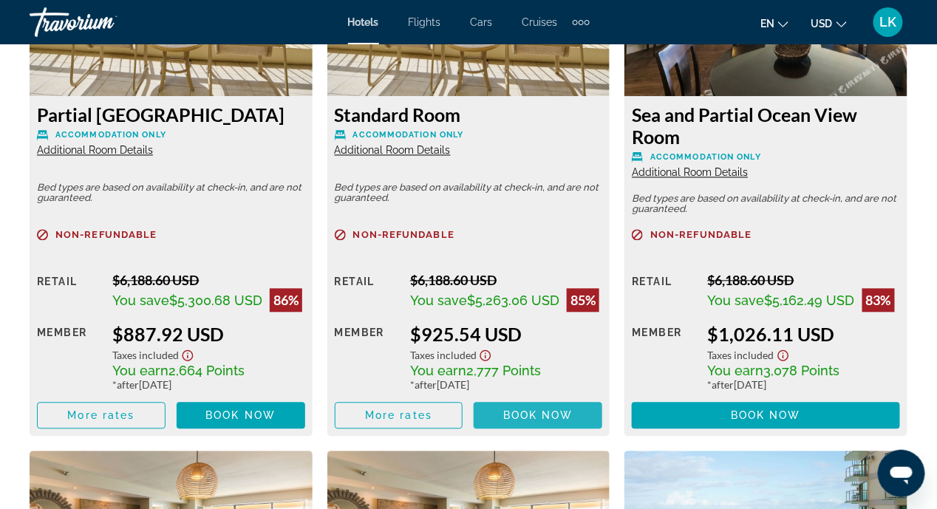
click at [509, 417] on span "Book now" at bounding box center [538, 416] width 70 height 12
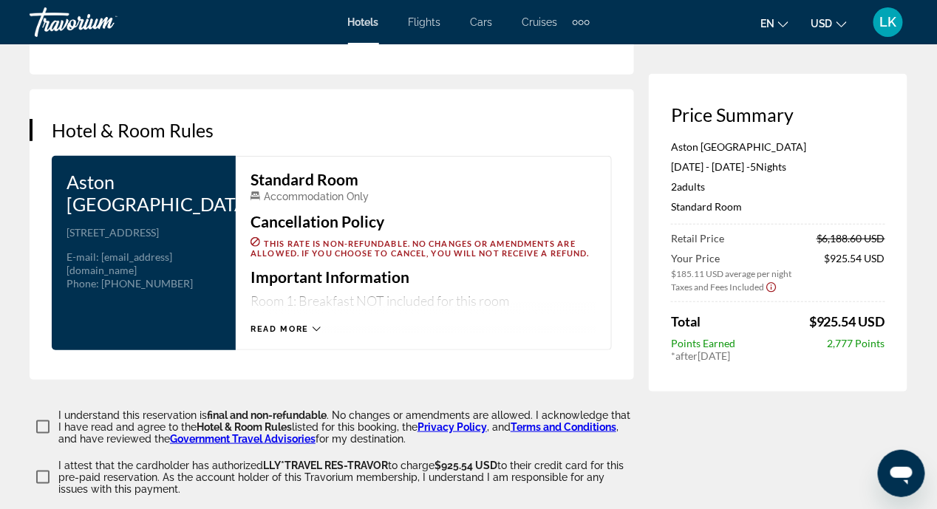
scroll to position [1848, 0]
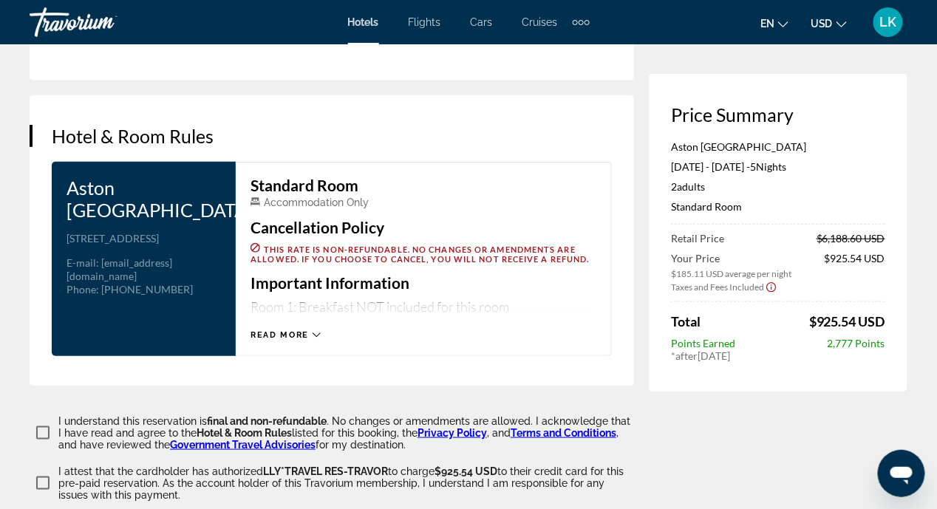
click at [315, 333] on icon "Main content" at bounding box center [317, 335] width 8 height 8
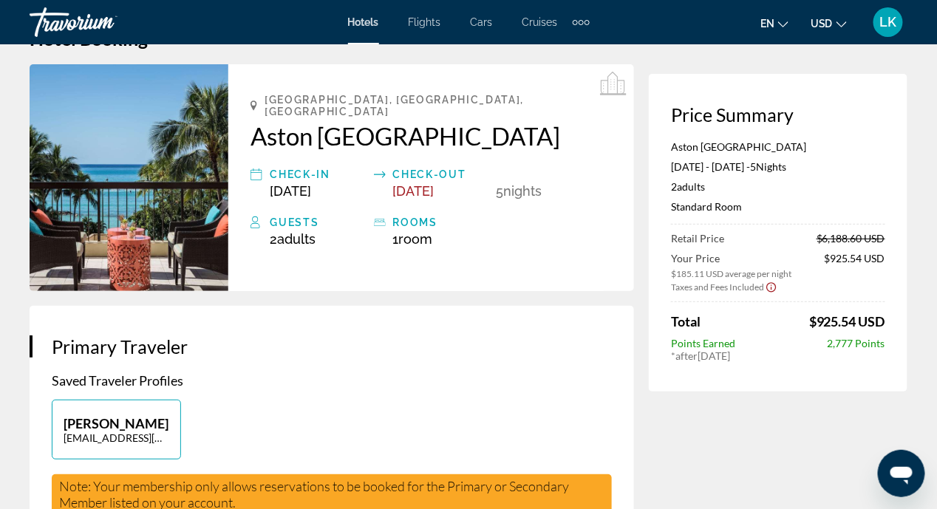
scroll to position [0, 0]
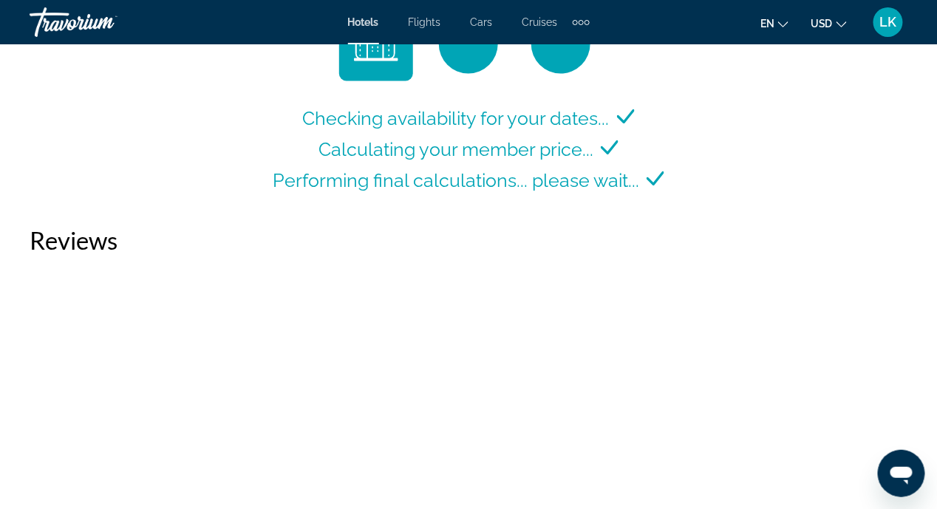
scroll to position [2513, 0]
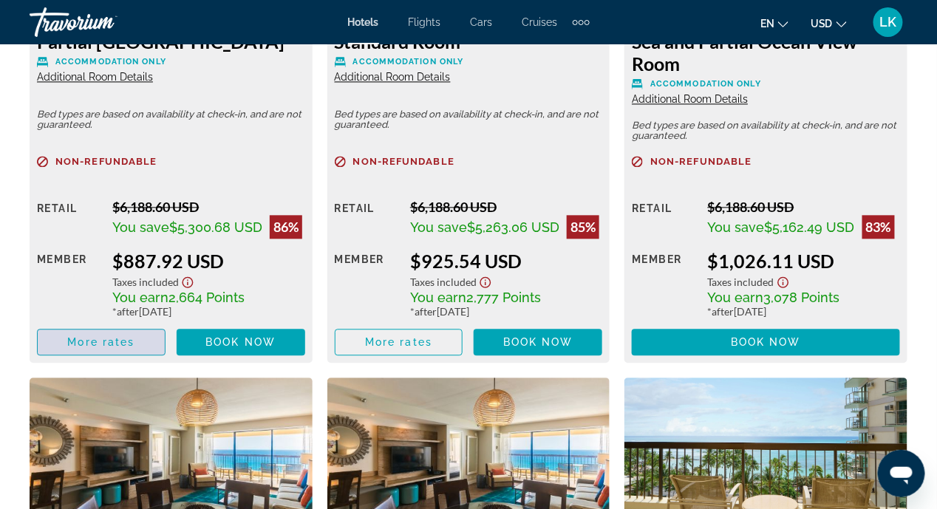
click at [116, 343] on span "More rates" at bounding box center [100, 342] width 67 height 12
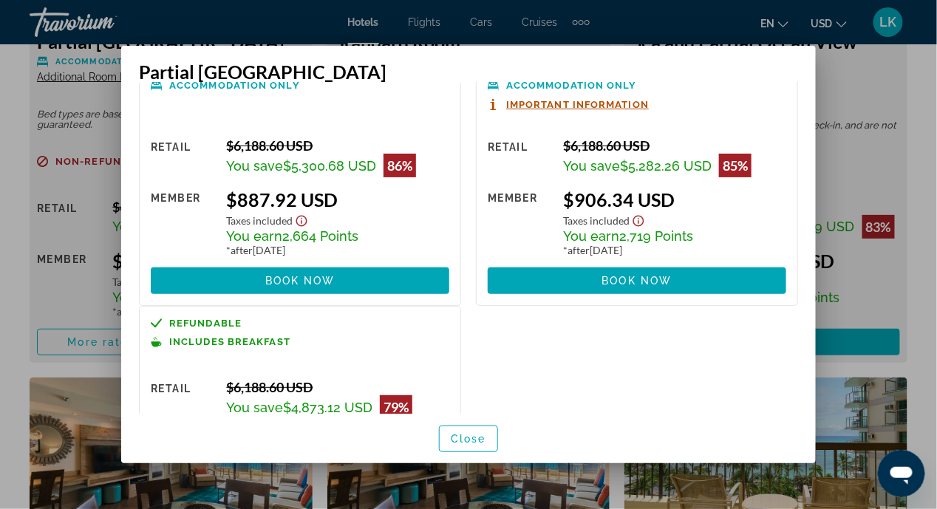
scroll to position [121, 0]
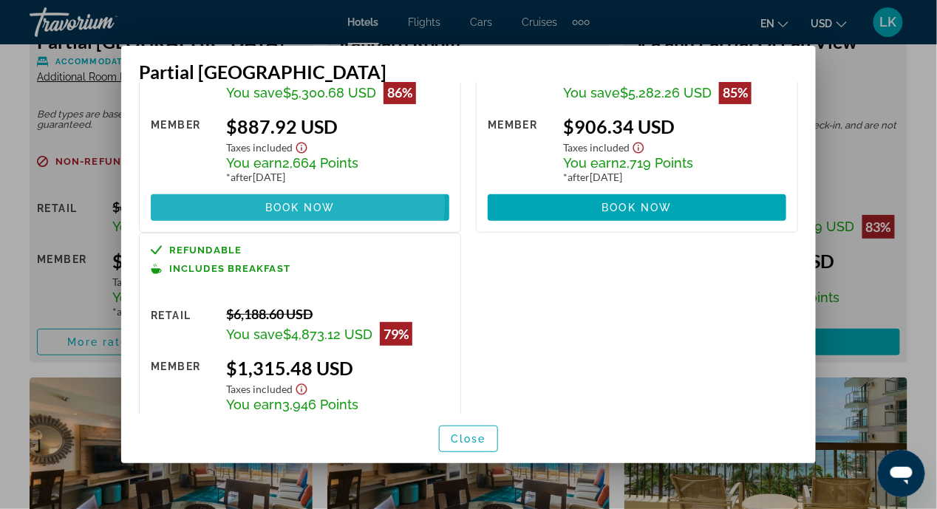
click at [285, 204] on span "Book now" at bounding box center [300, 208] width 70 height 12
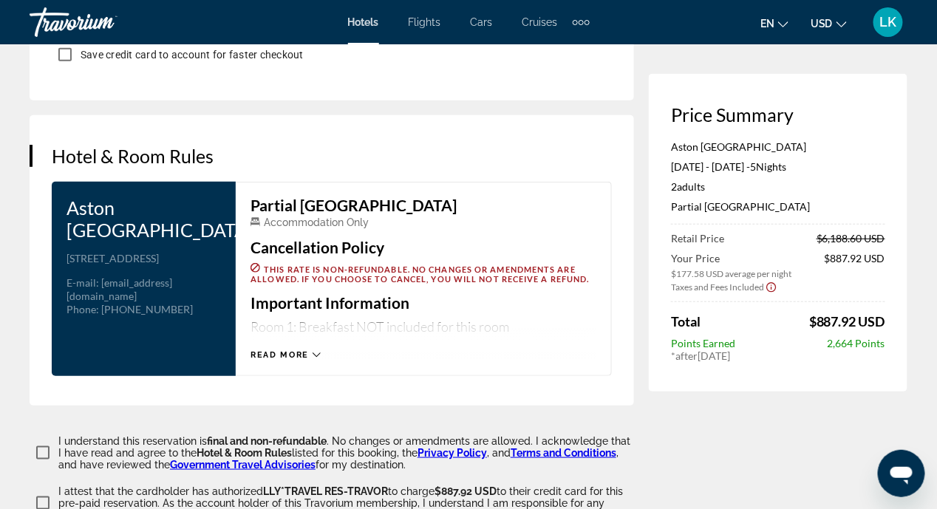
scroll to position [1922, 0]
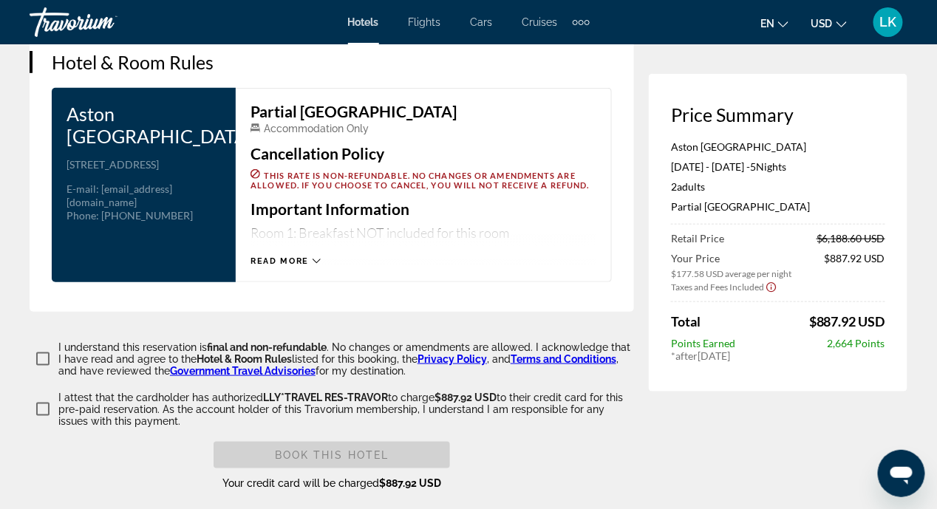
click at [314, 259] on icon "Main content" at bounding box center [317, 261] width 8 height 4
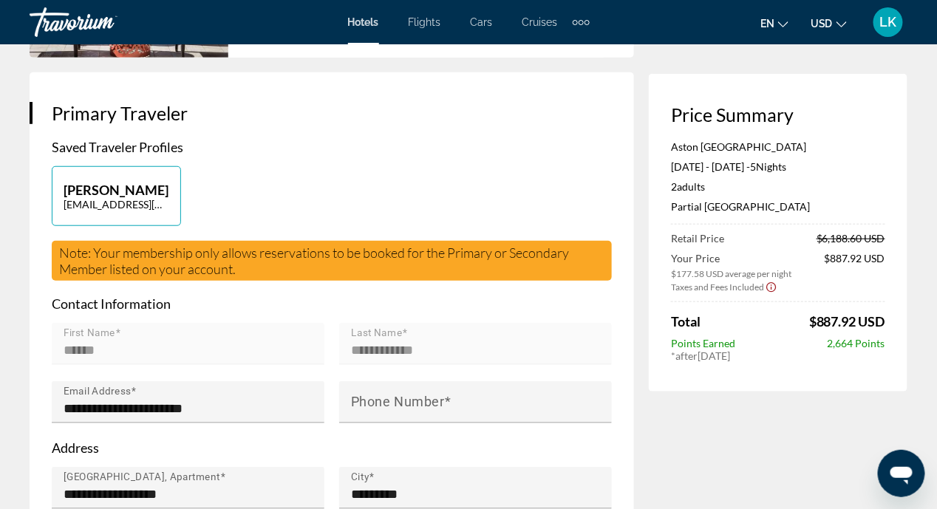
scroll to position [295, 0]
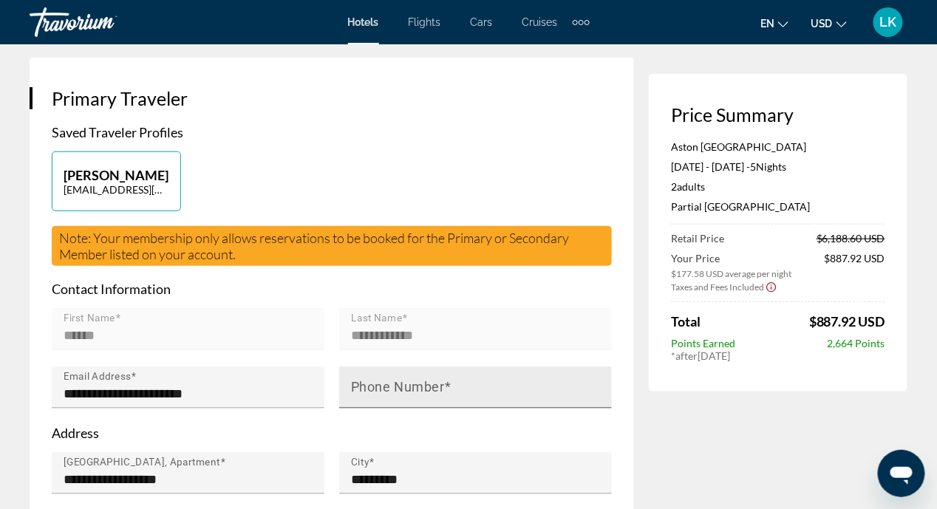
click at [359, 387] on mat-label "Phone Number" at bounding box center [398, 388] width 94 height 16
click at [359, 387] on input "Phone Number" at bounding box center [480, 394] width 258 height 18
type input "**********"
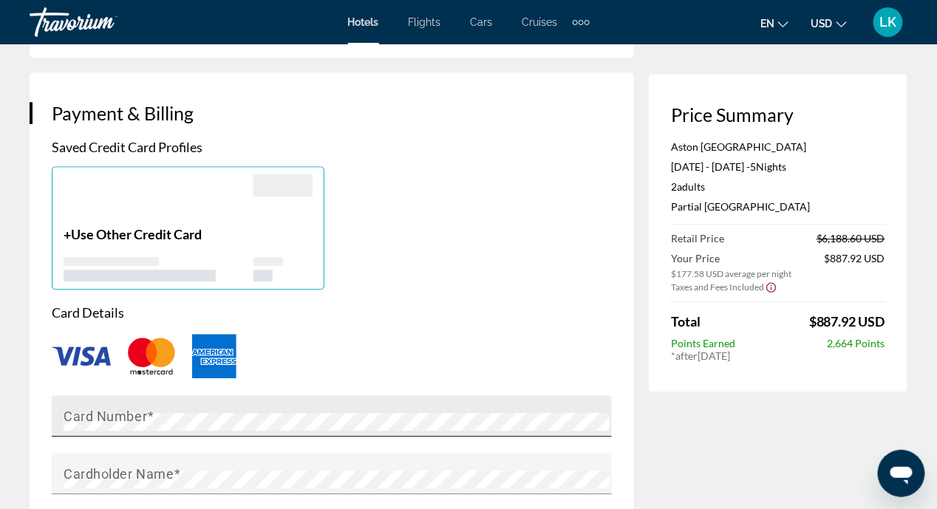
scroll to position [1035, 0]
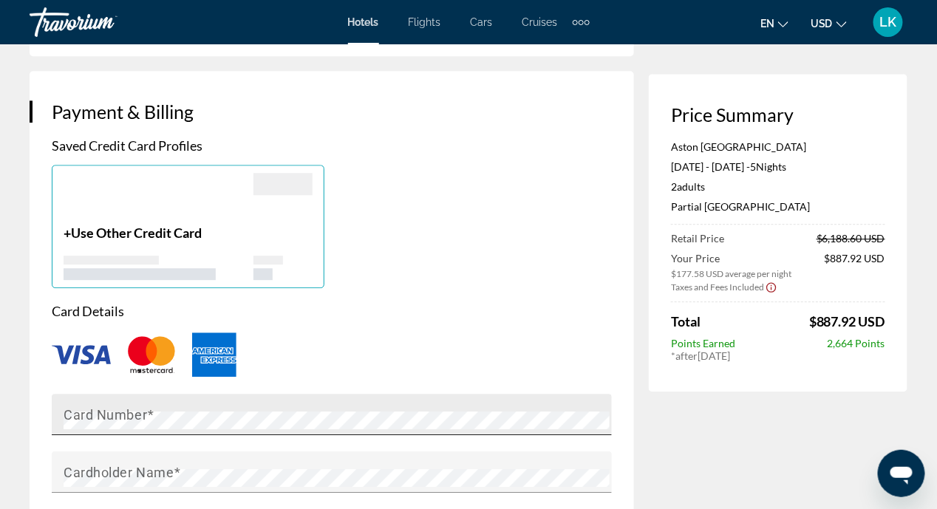
click at [104, 414] on mat-label "Card Number" at bounding box center [106, 415] width 84 height 16
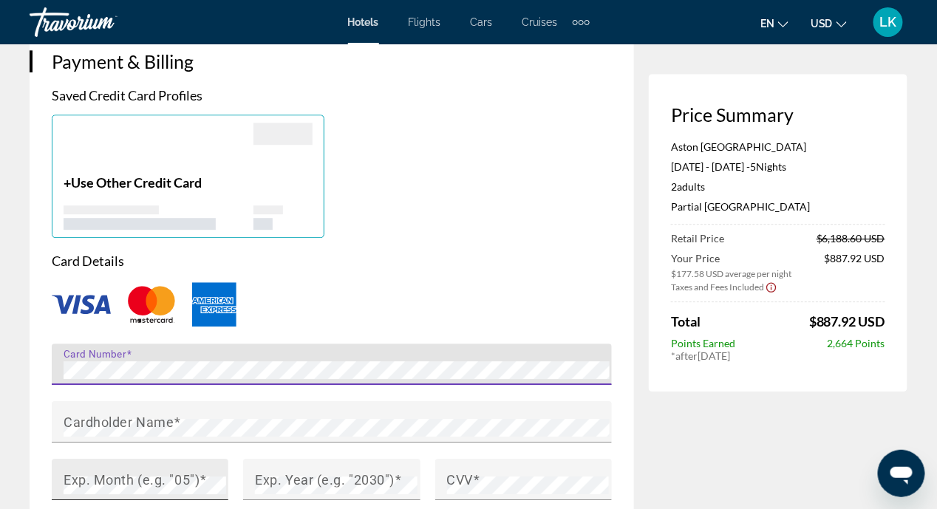
scroll to position [1108, 0]
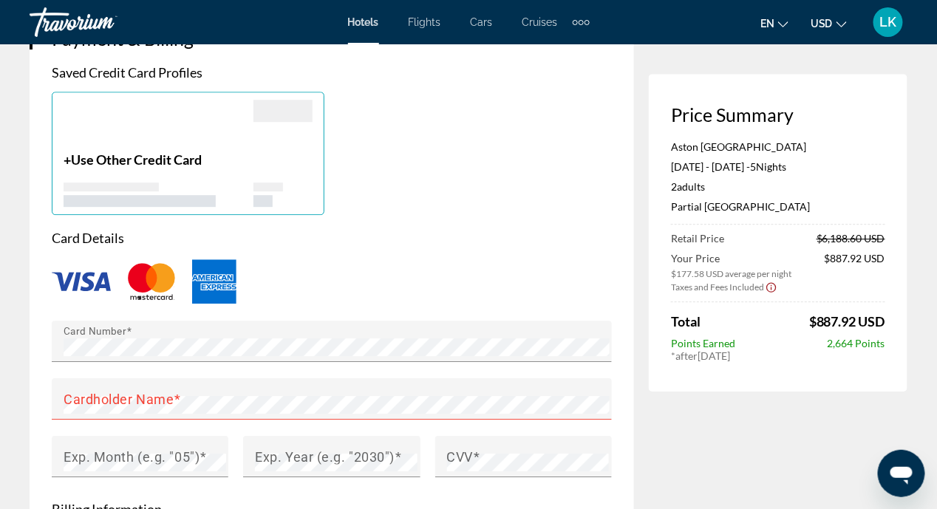
click at [421, 258] on div "Main content" at bounding box center [332, 281] width 560 height 49
click at [68, 398] on mat-label "Cardholder Name" at bounding box center [119, 399] width 110 height 16
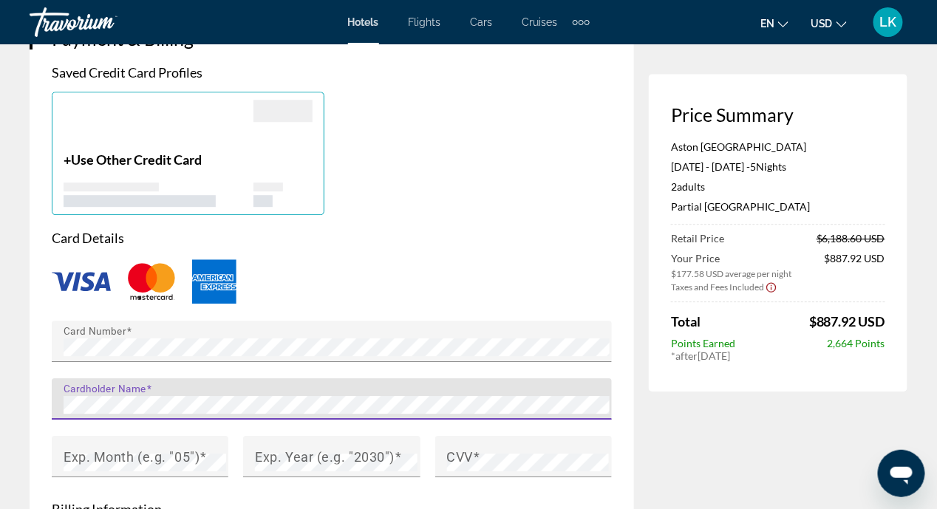
scroll to position [1256, 0]
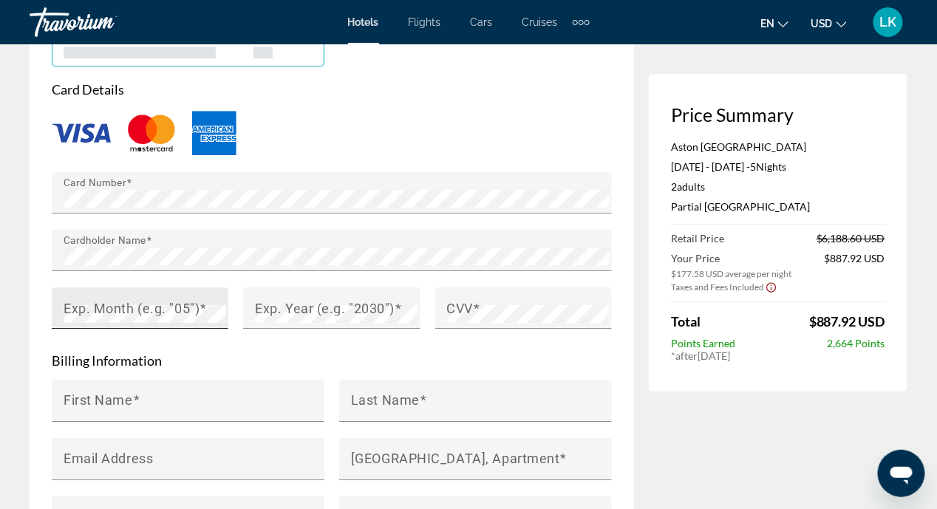
click at [165, 310] on mat-label "Exp. Month (e.g. "05")" at bounding box center [132, 308] width 136 height 16
click at [320, 315] on mat-label "Exp. Year (e.g. "2030")" at bounding box center [325, 308] width 140 height 16
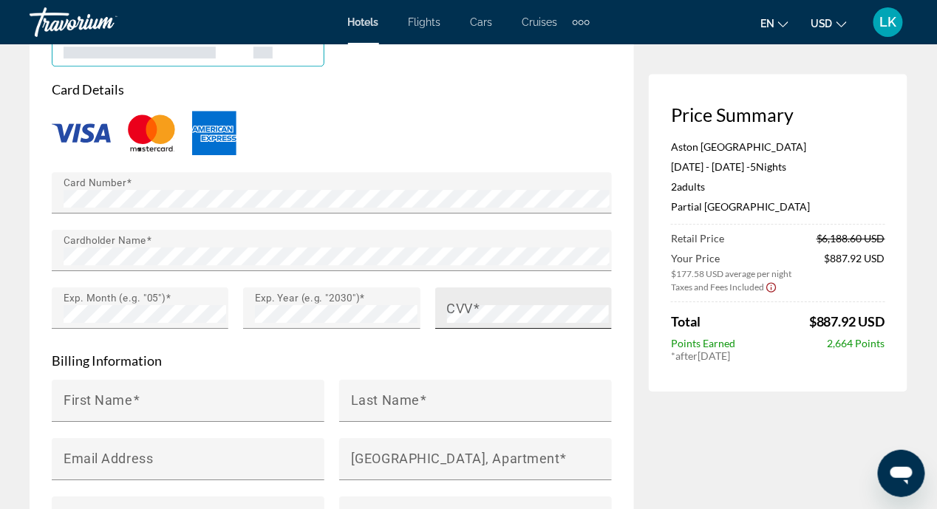
click at [460, 304] on mat-label "CVV" at bounding box center [460, 308] width 27 height 16
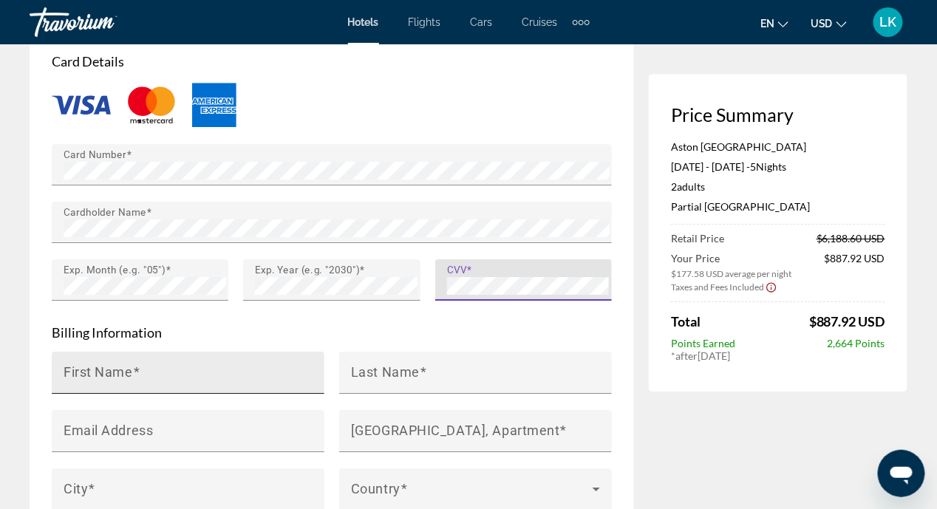
scroll to position [1330, 0]
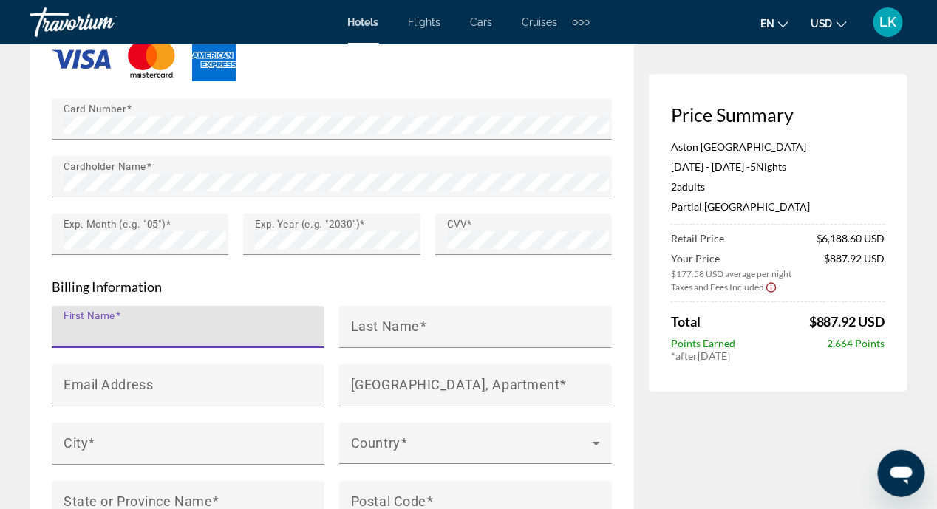
click at [146, 330] on input "First Name" at bounding box center [193, 333] width 258 height 18
click at [83, 322] on div "First Name" at bounding box center [193, 327] width 258 height 42
click at [160, 324] on input "*" at bounding box center [193, 333] width 258 height 18
click at [39, 361] on div "Payment & Billing Saved Credit Card Profiles + Use Other Credit Card Card Detai…" at bounding box center [332, 186] width 605 height 823
click at [80, 330] on input "*" at bounding box center [193, 333] width 258 height 18
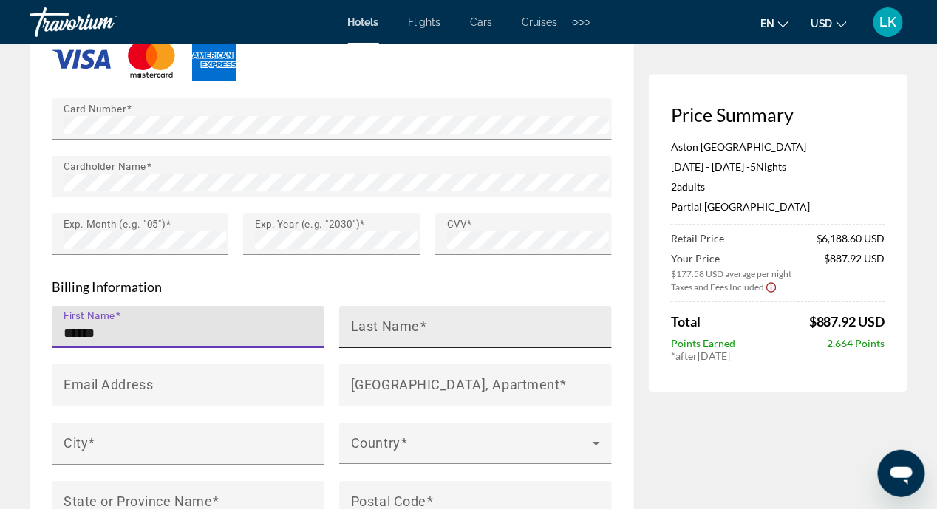
type input "******"
click at [353, 328] on mat-label "Last Name" at bounding box center [385, 327] width 69 height 16
click at [353, 328] on input "Last Name" at bounding box center [480, 333] width 258 height 18
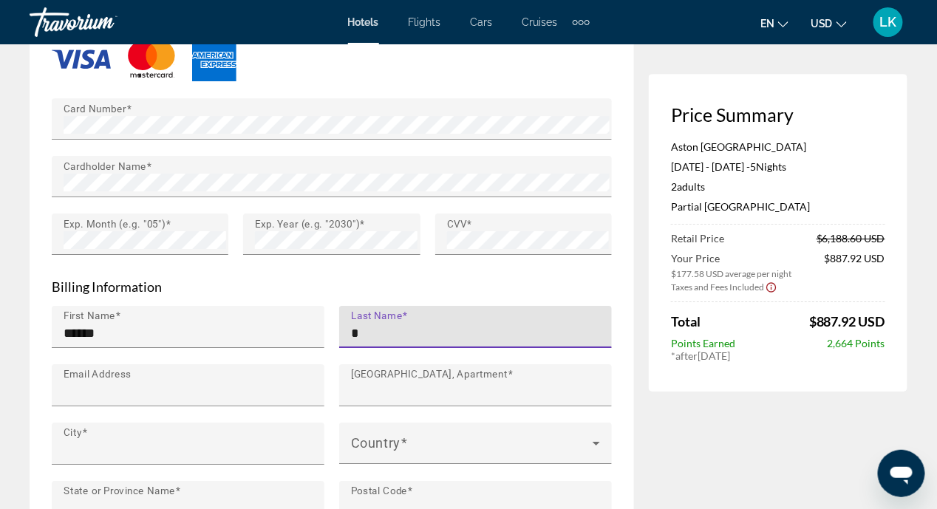
type input "**********"
type input "*********"
type input "**********"
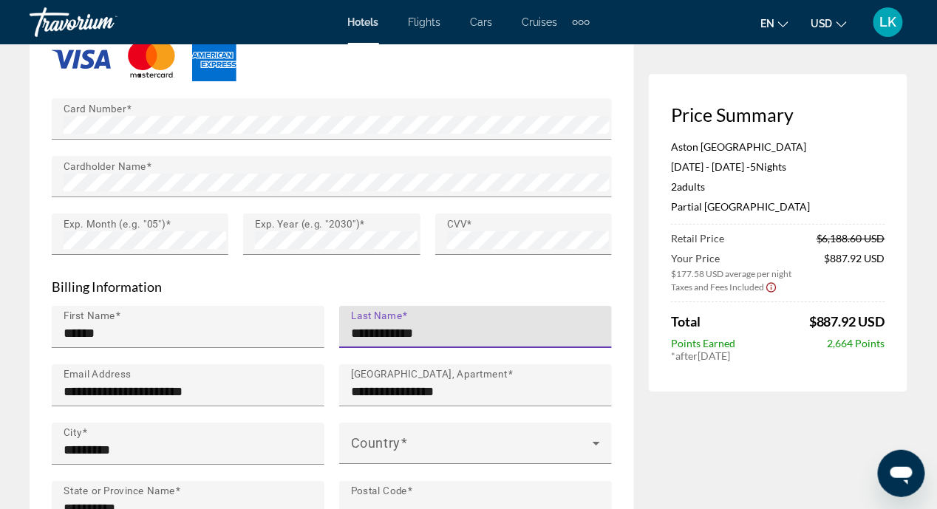
type input "*****"
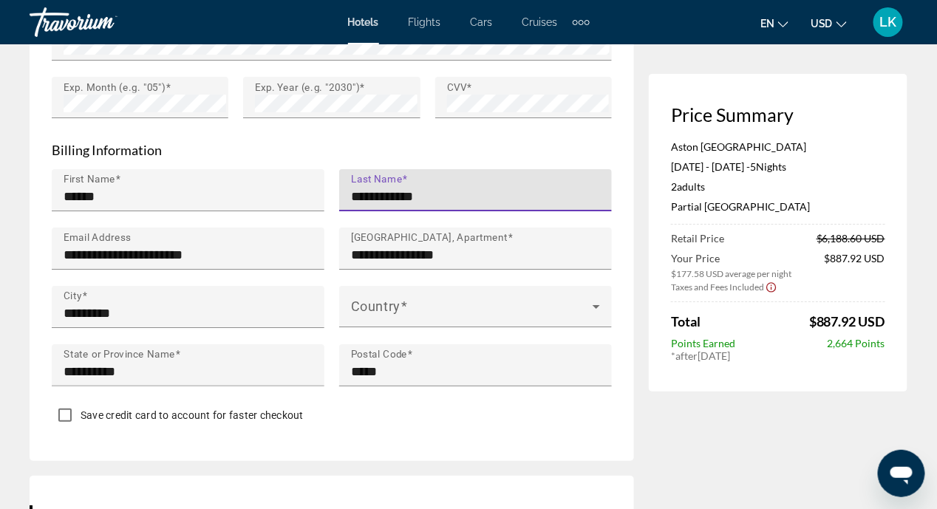
scroll to position [1477, 0]
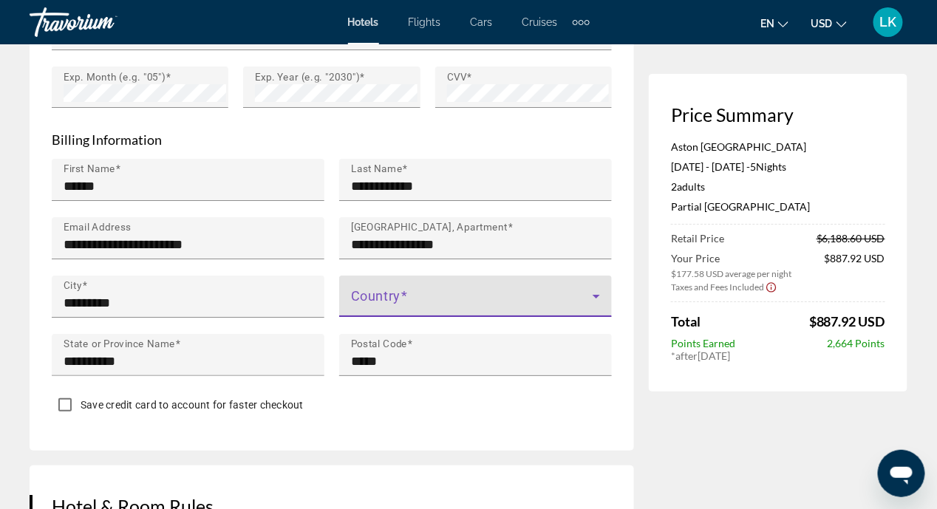
click at [598, 295] on icon "Main content" at bounding box center [596, 297] width 7 height 4
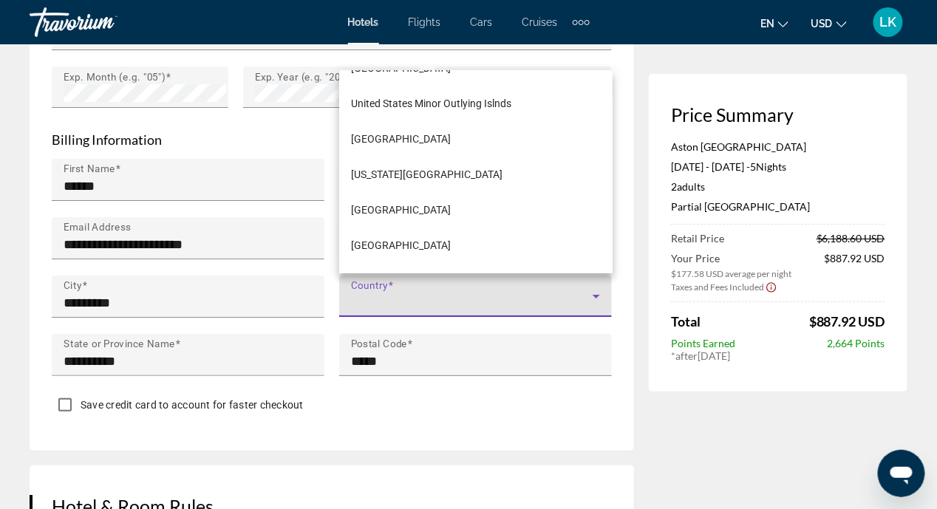
scroll to position [8591, 0]
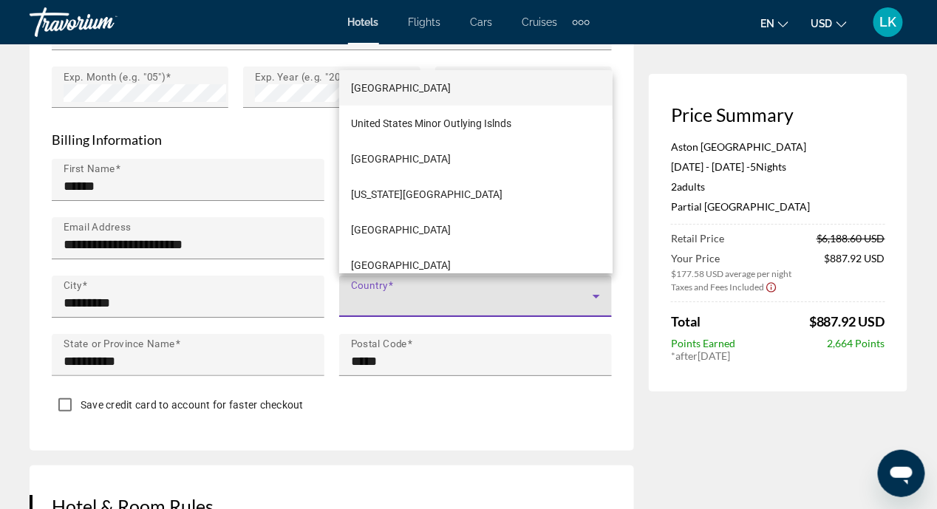
click at [427, 90] on span "United States of America" at bounding box center [401, 88] width 100 height 18
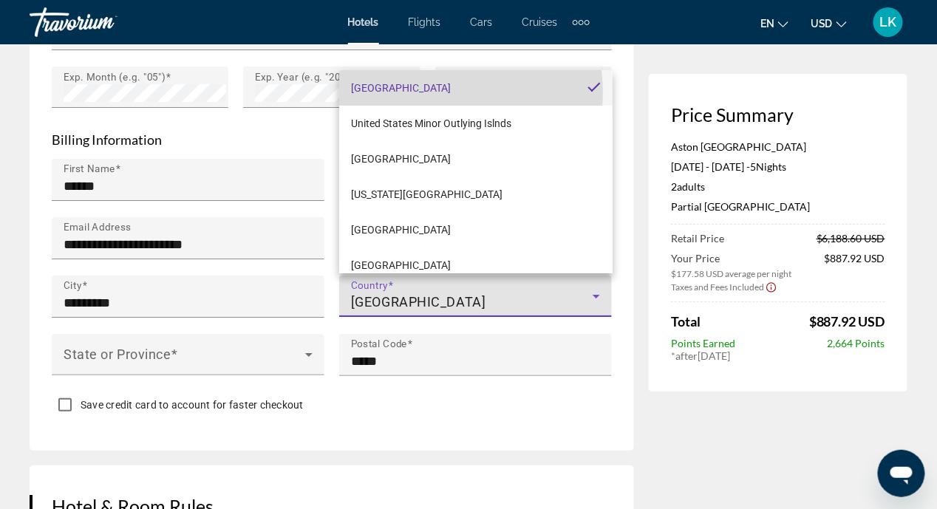
scroll to position [0, 0]
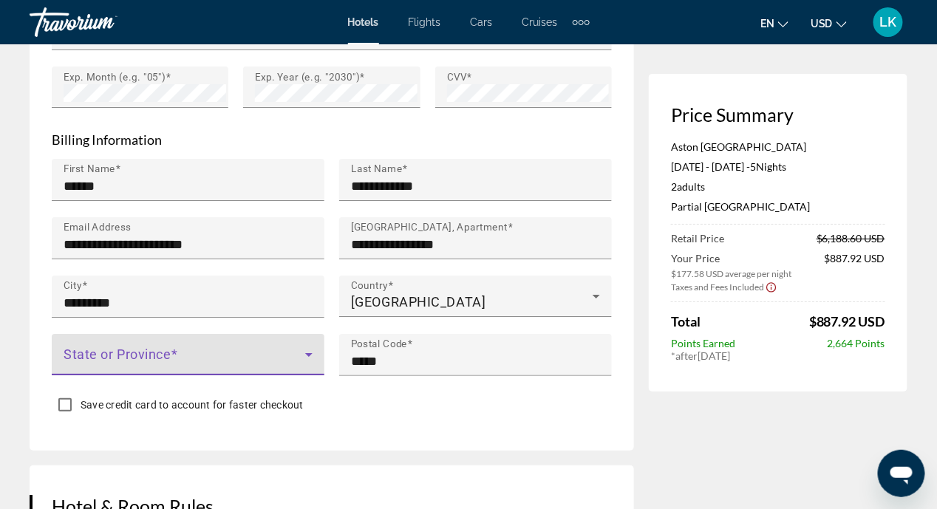
click at [309, 353] on icon "Main content" at bounding box center [308, 355] width 7 height 4
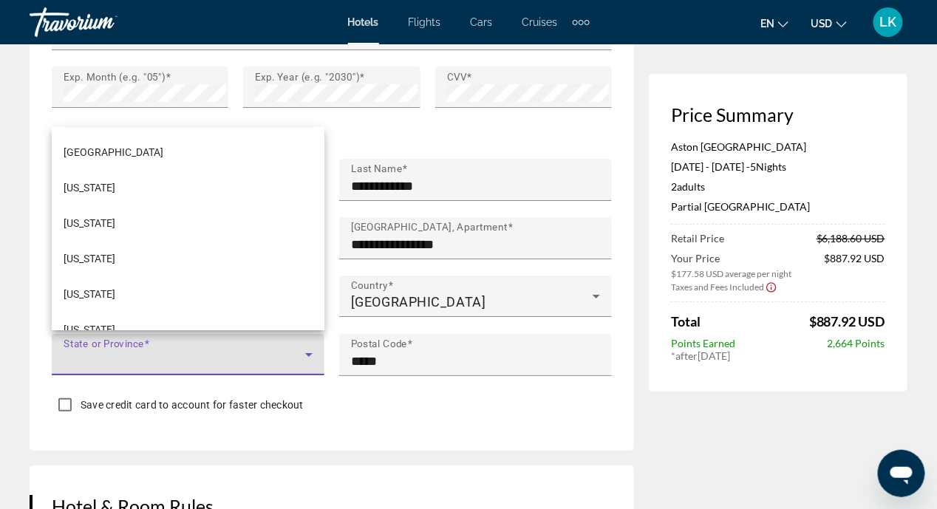
scroll to position [1688, 0]
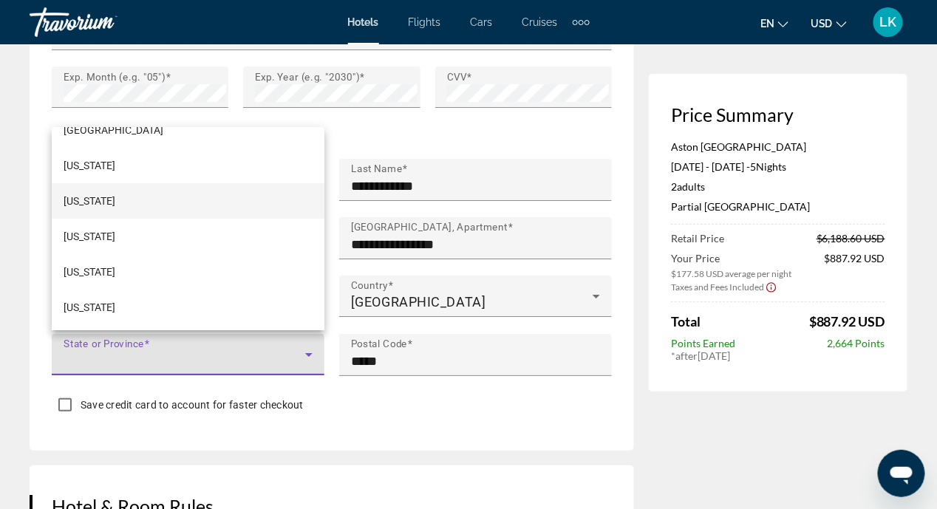
click at [115, 200] on span "Washington" at bounding box center [90, 201] width 52 height 18
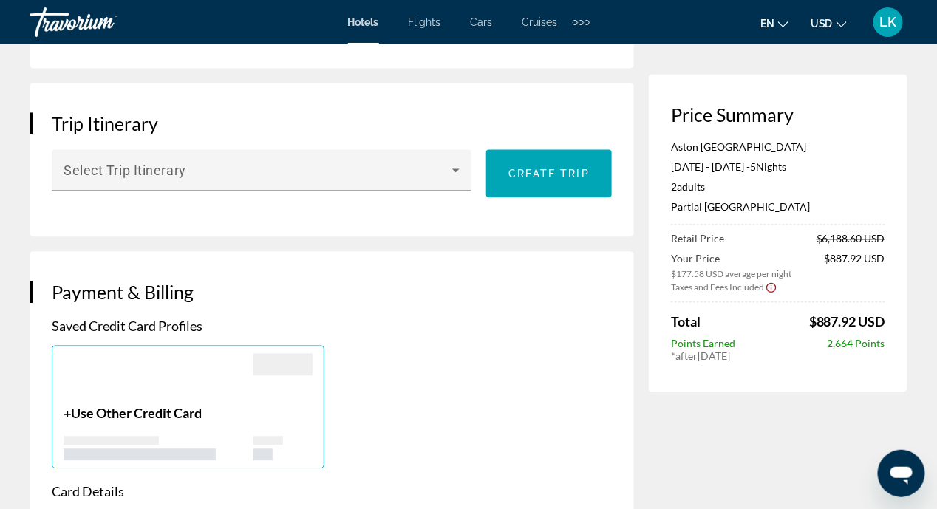
scroll to position [853, 0]
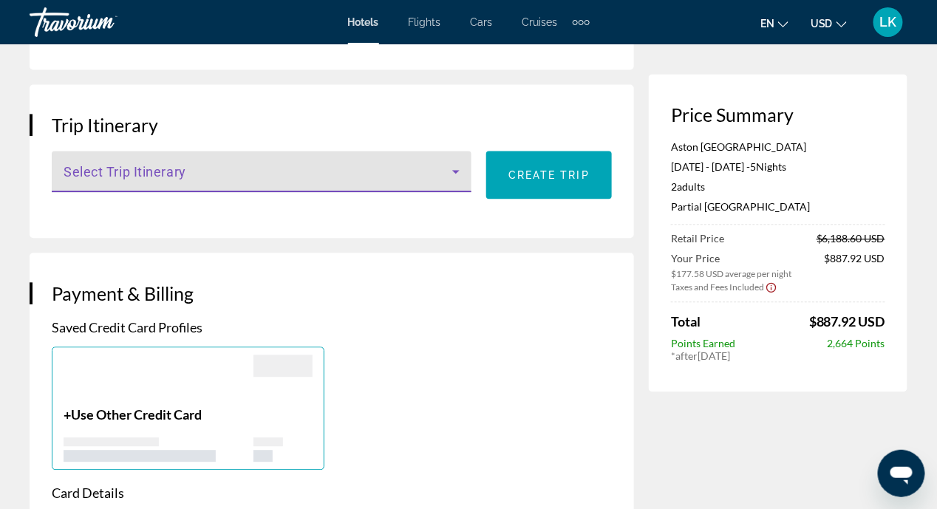
click at [457, 170] on icon "Main content" at bounding box center [455, 172] width 7 height 4
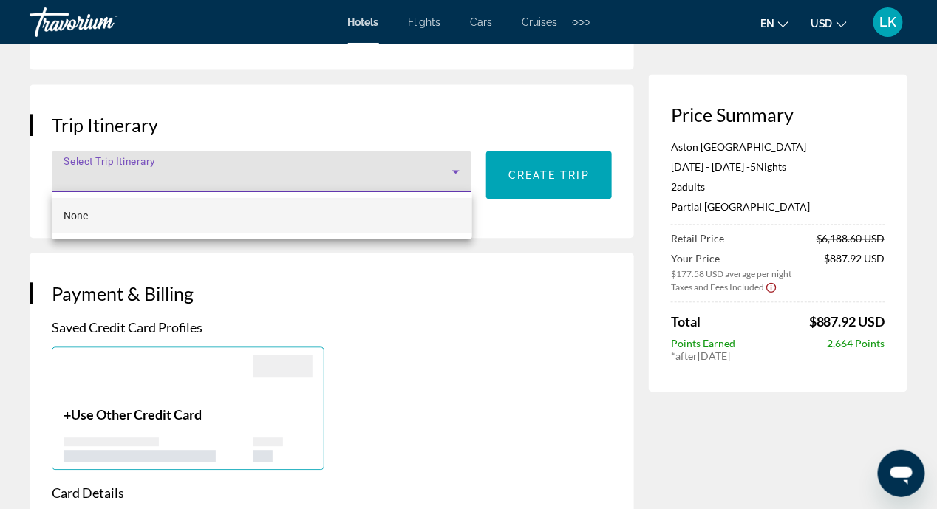
drag, startPoint x: 457, startPoint y: 170, endPoint x: 449, endPoint y: 290, distance: 120.0
click at [449, 290] on div at bounding box center [468, 254] width 937 height 509
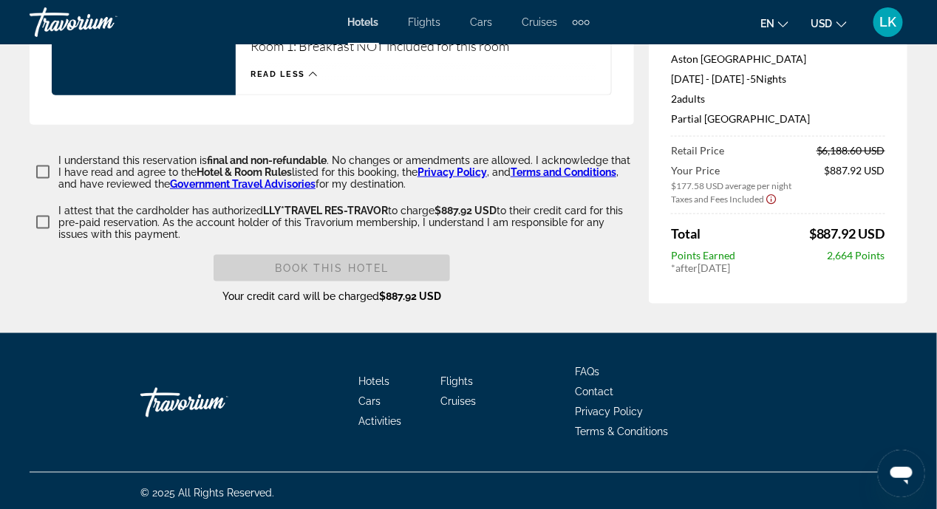
scroll to position [2110, 0]
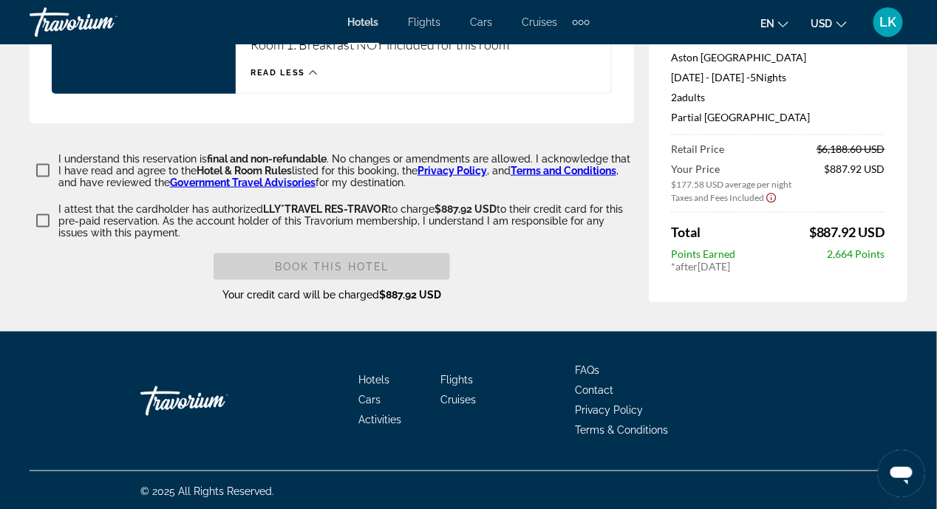
click at [775, 193] on icon "Show Taxes and Fees disclaimer" at bounding box center [771, 198] width 10 height 10
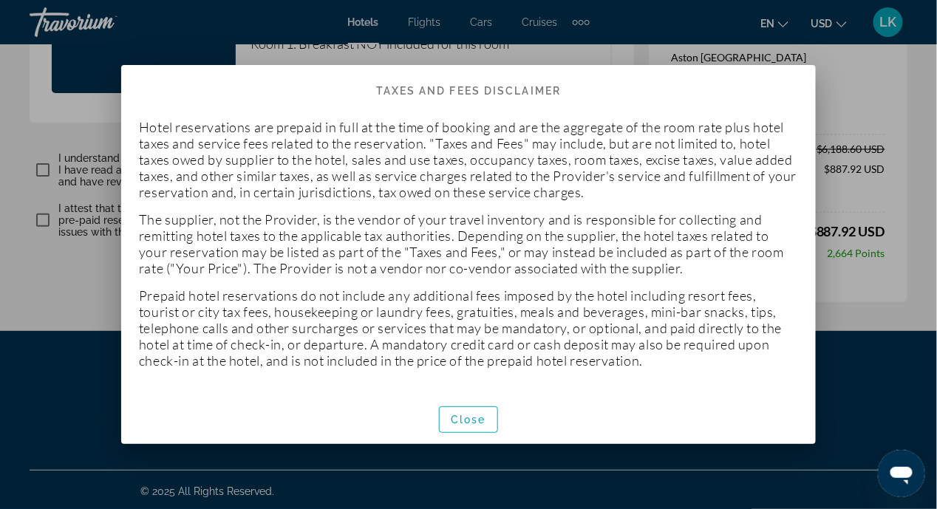
click at [856, 408] on div at bounding box center [468, 254] width 937 height 509
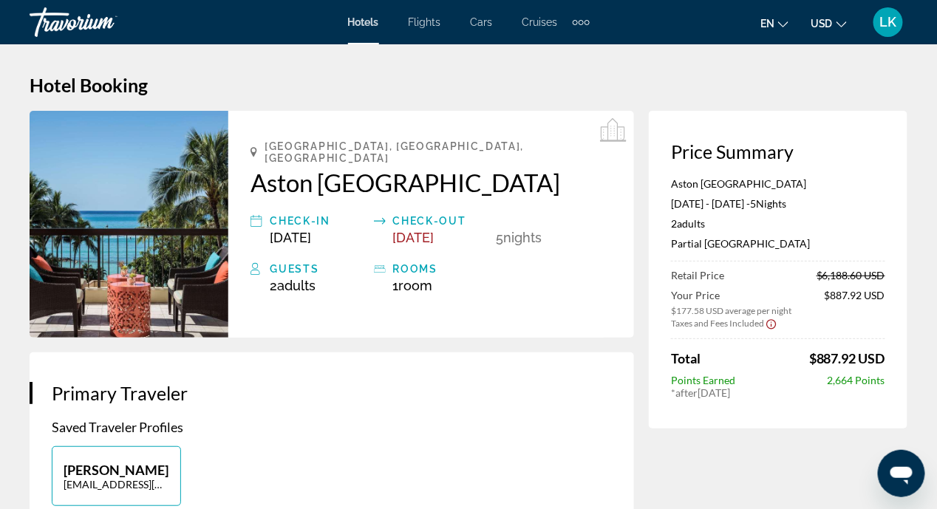
scroll to position [2110, 0]
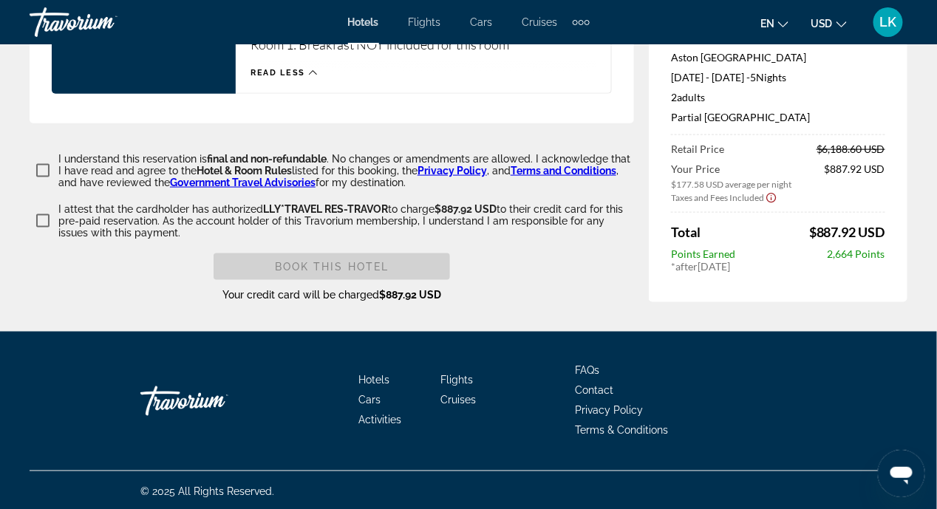
click at [456, 168] on link "Privacy Policy" at bounding box center [452, 171] width 69 height 12
click at [538, 168] on link "Terms and Conditions" at bounding box center [564, 171] width 106 height 12
click at [260, 180] on link "Government Travel Advisories" at bounding box center [243, 183] width 146 height 12
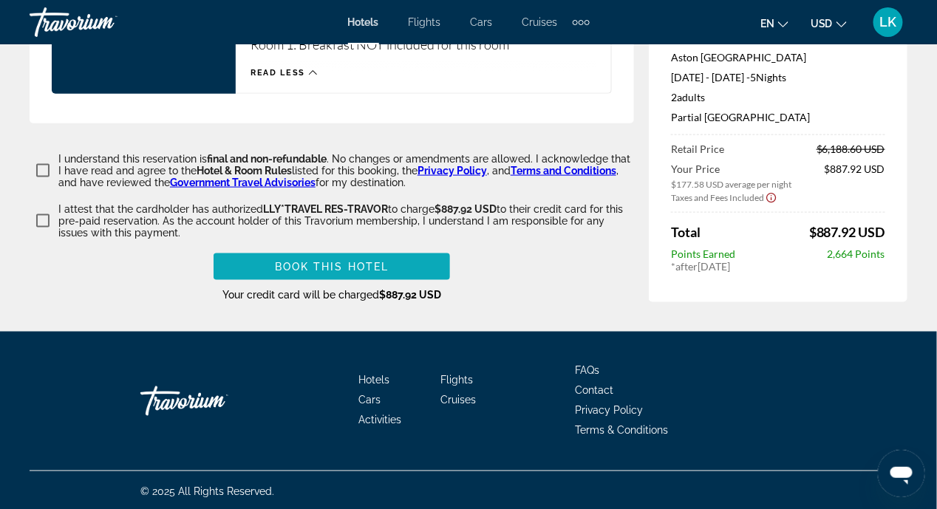
click at [326, 265] on span "Book this hotel" at bounding box center [332, 267] width 115 height 12
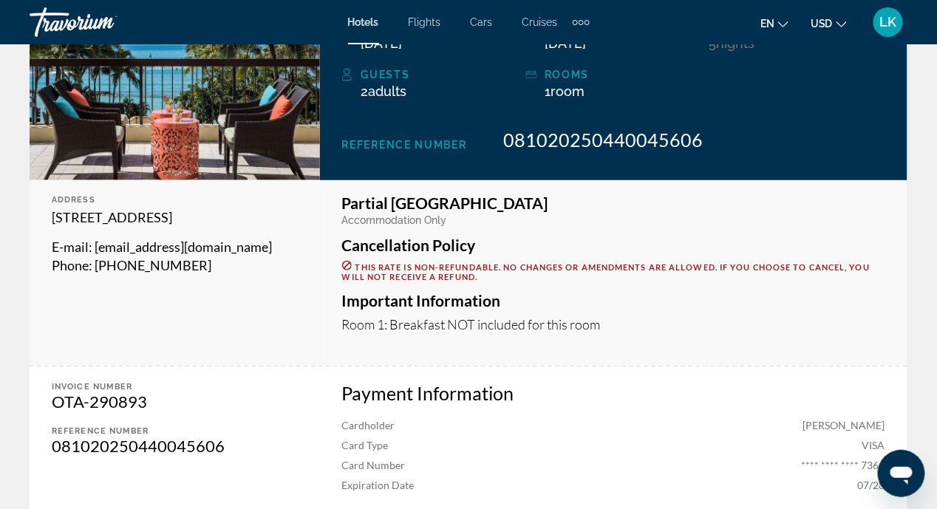
scroll to position [74, 0]
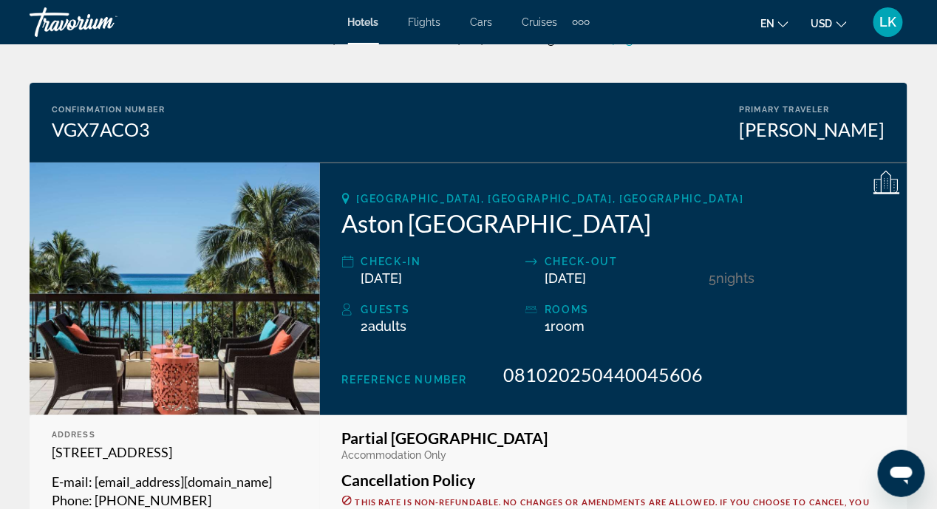
click at [891, 21] on span "LK" at bounding box center [888, 22] width 17 height 15
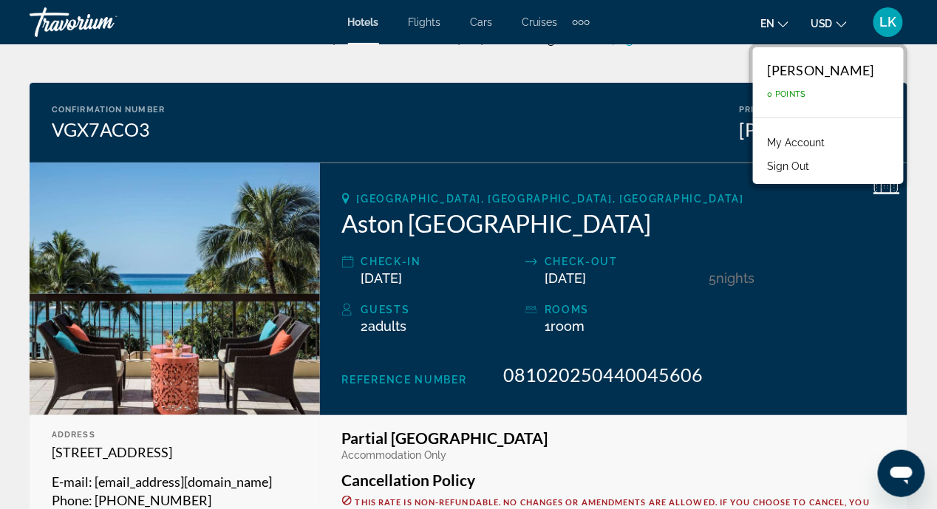
click at [821, 304] on div "Guests 2 Adult Adults , Child Children ( ages ) rooms 1 Room rooms" at bounding box center [613, 325] width 543 height 48
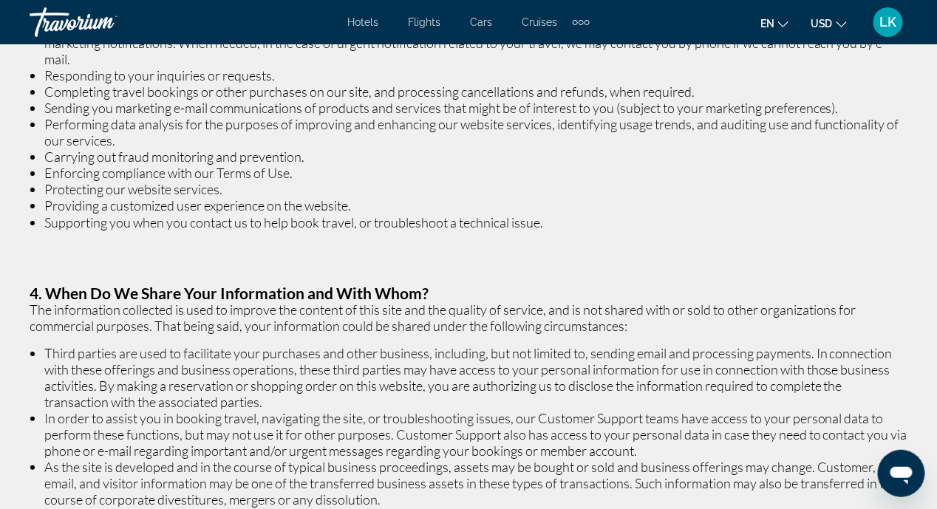
scroll to position [1256, 0]
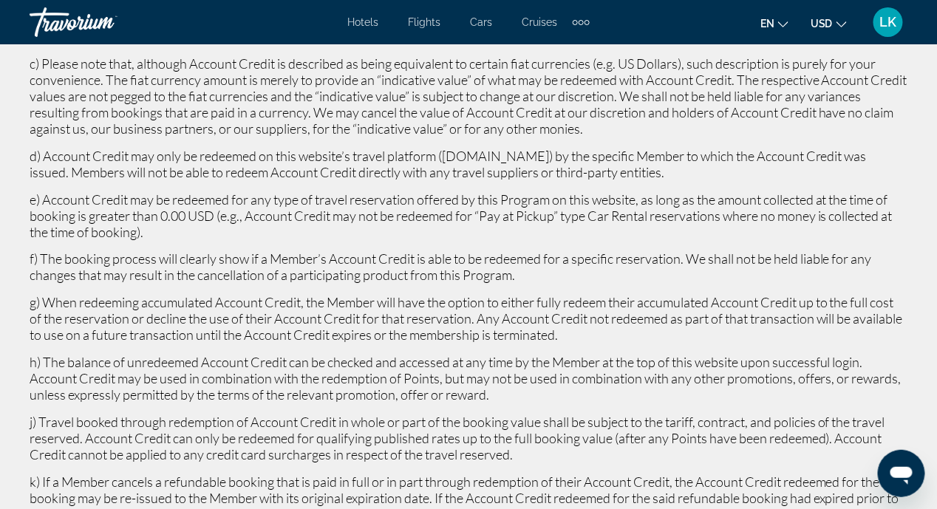
scroll to position [3400, 0]
